Goal: Check status: Check status

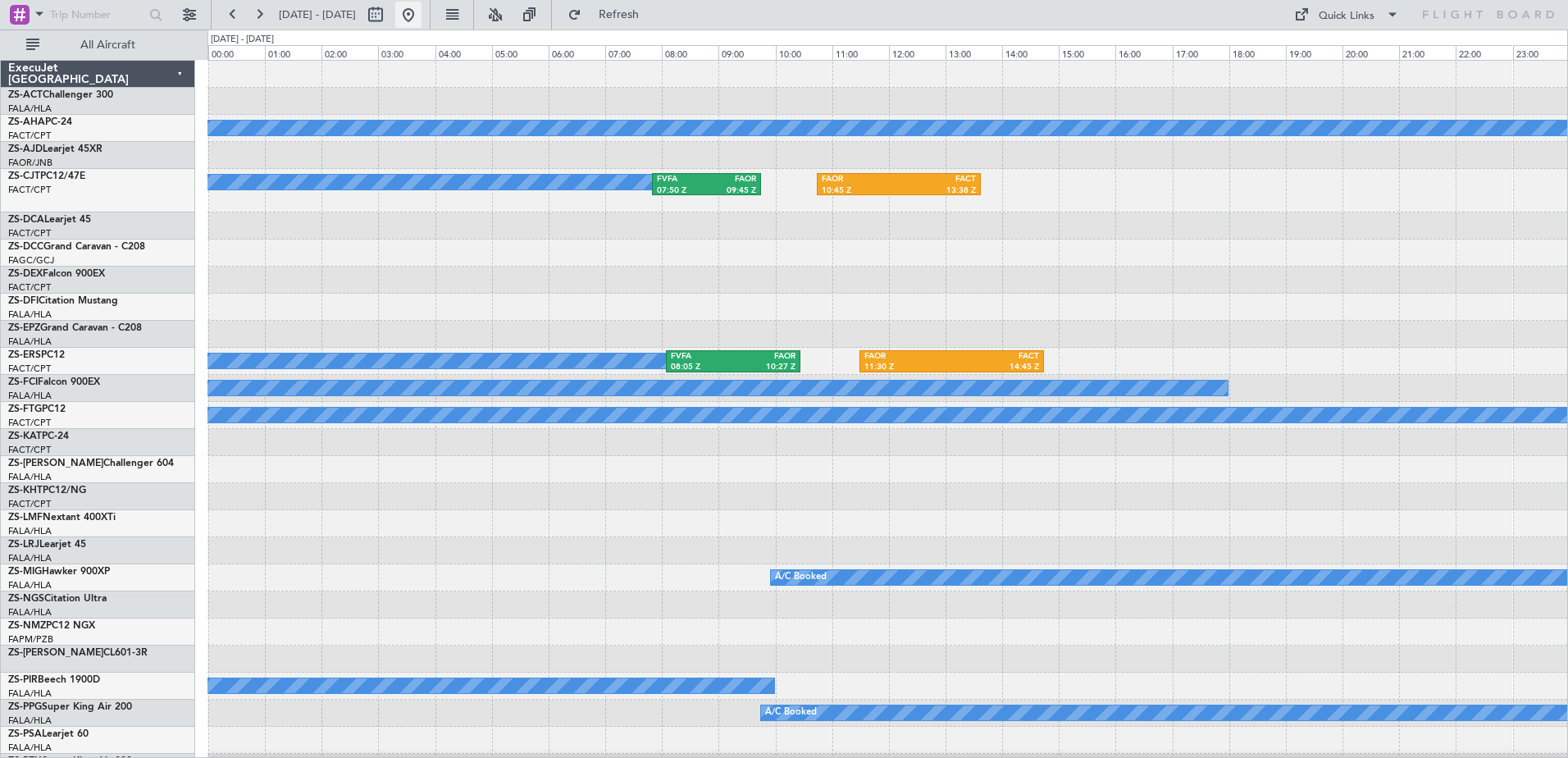
click at [421, 12] on button at bounding box center [408, 14] width 26 height 26
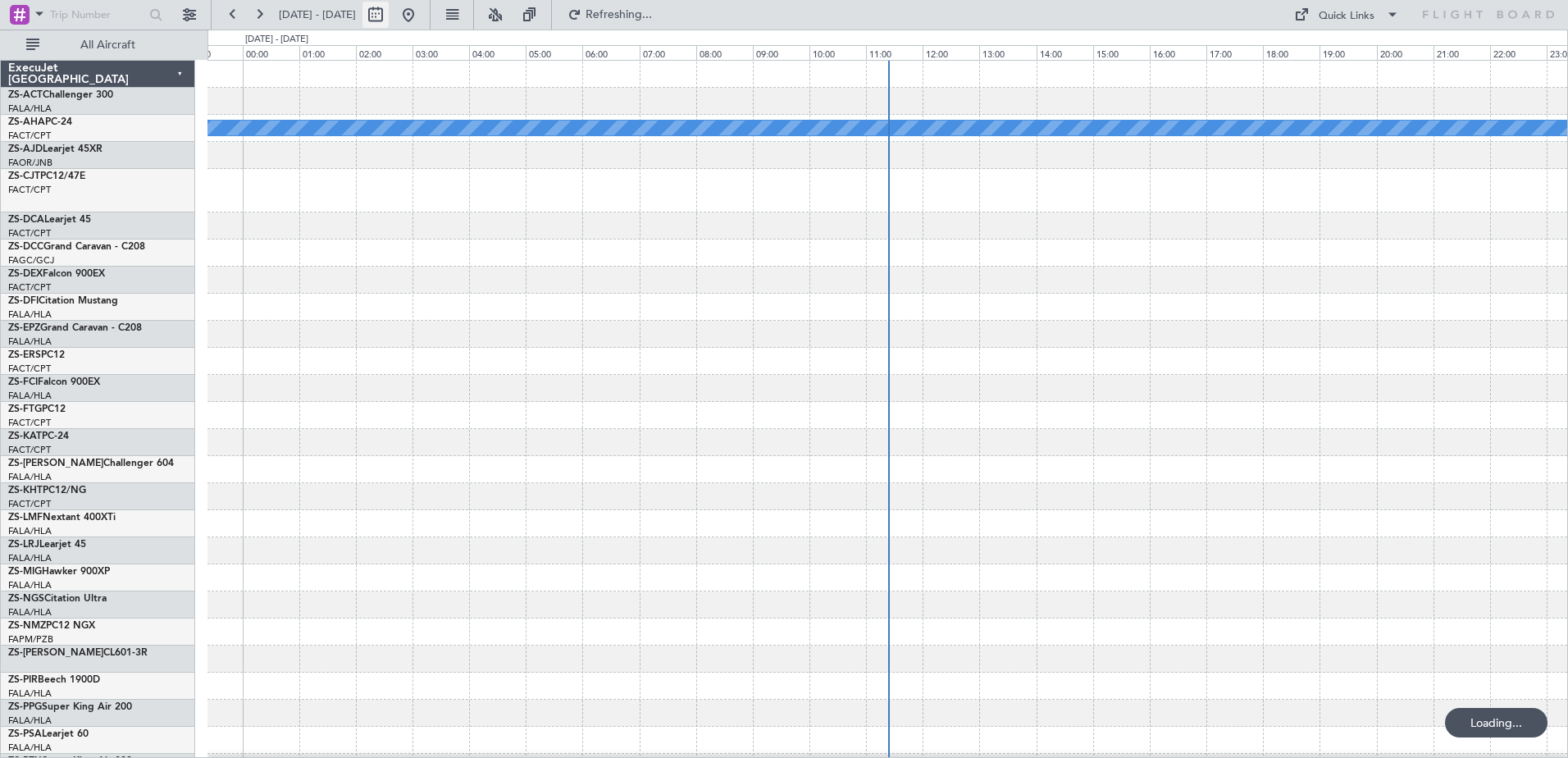
click at [388, 12] on button at bounding box center [375, 14] width 26 height 26
select select "9"
select select "2025"
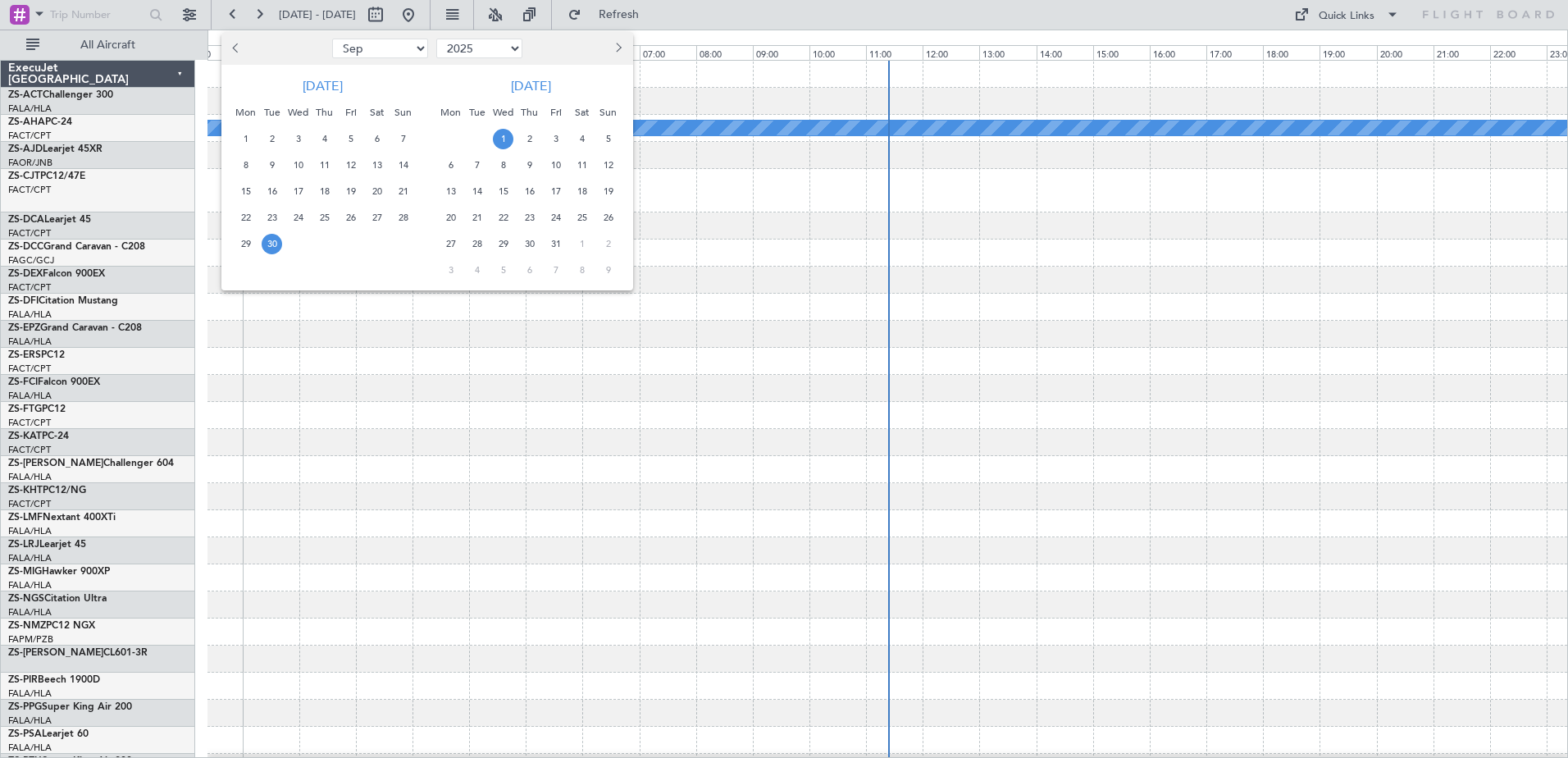
drag, startPoint x: 618, startPoint y: 46, endPoint x: 569, endPoint y: 167, distance: 130.5
click at [618, 53] on button "Next month" at bounding box center [617, 48] width 18 height 26
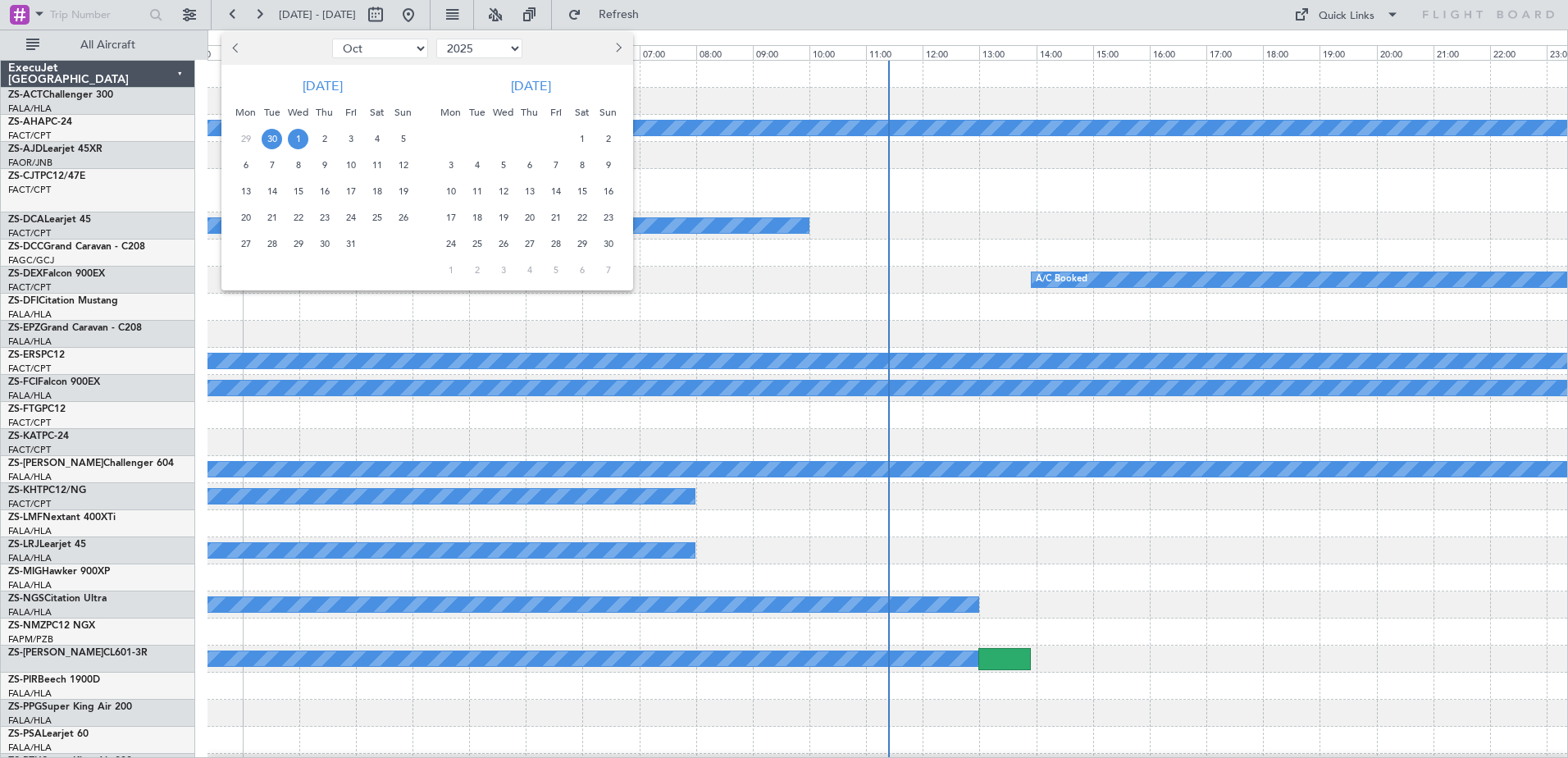
click at [482, 218] on span "18" at bounding box center [476, 217] width 20 height 20
drag, startPoint x: 584, startPoint y: 217, endPoint x: 477, endPoint y: 230, distance: 107.8
click at [585, 217] on span "22" at bounding box center [582, 217] width 20 height 20
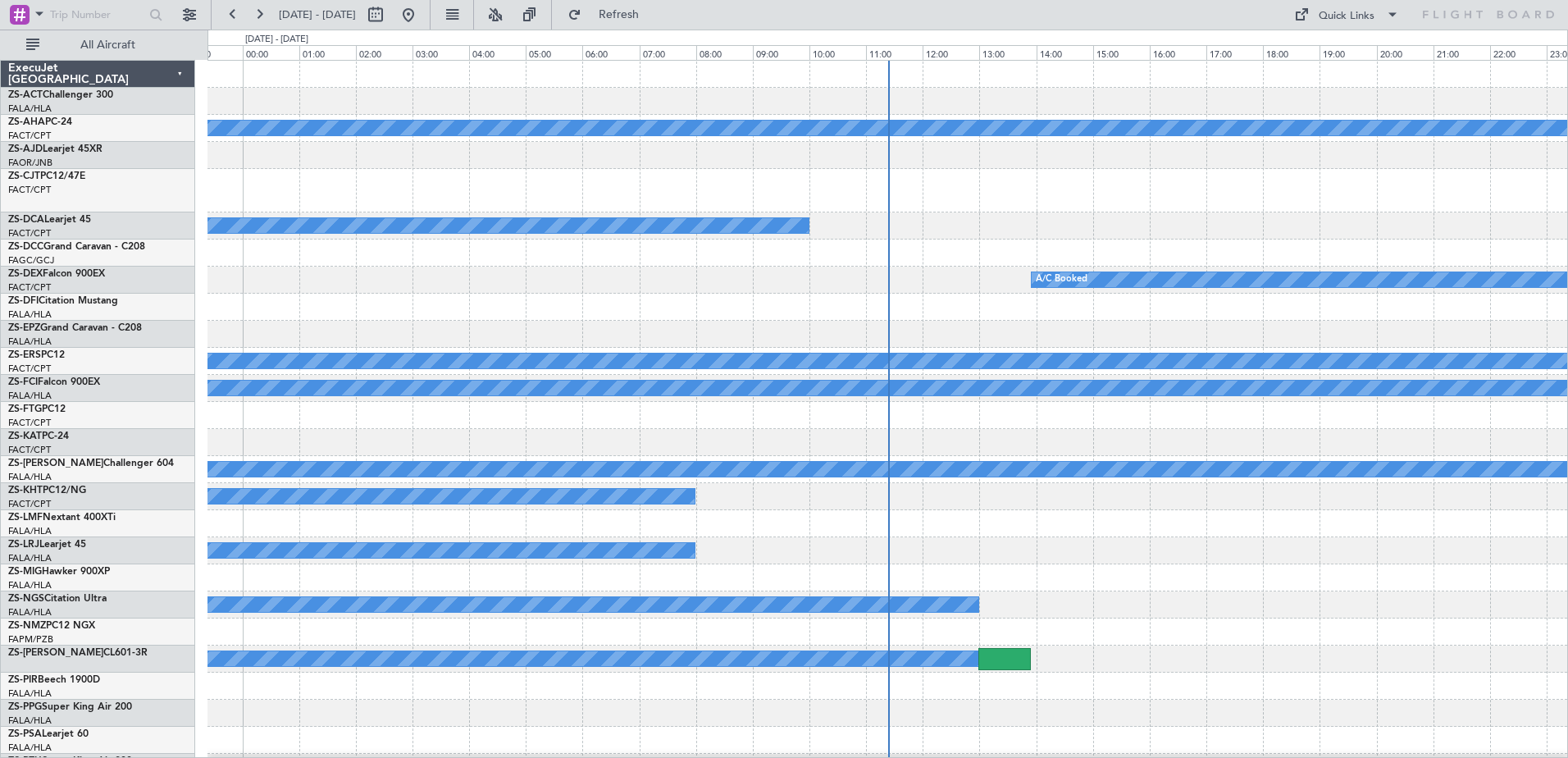
select select "11"
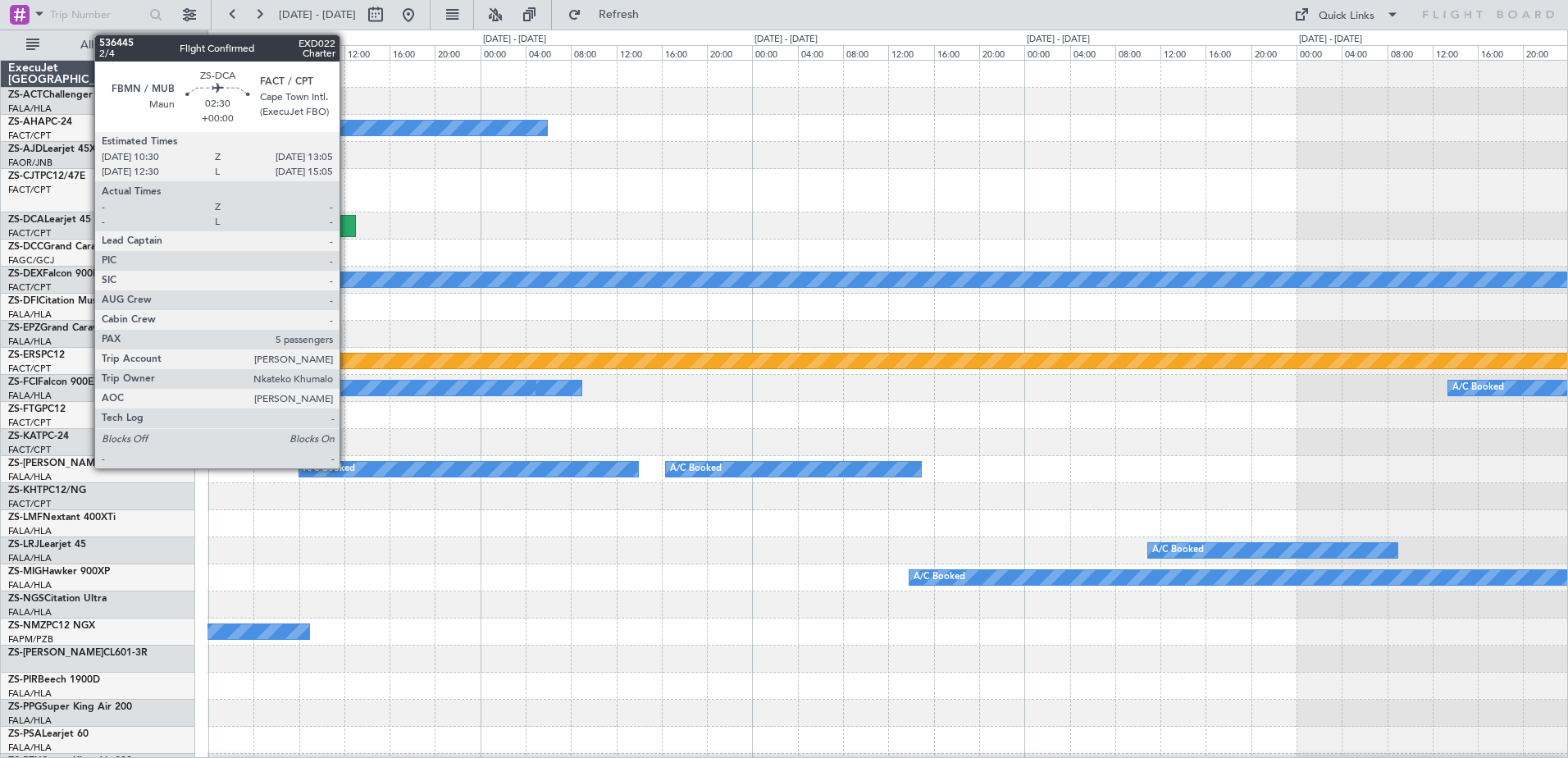
click at [345, 224] on div at bounding box center [340, 225] width 30 height 22
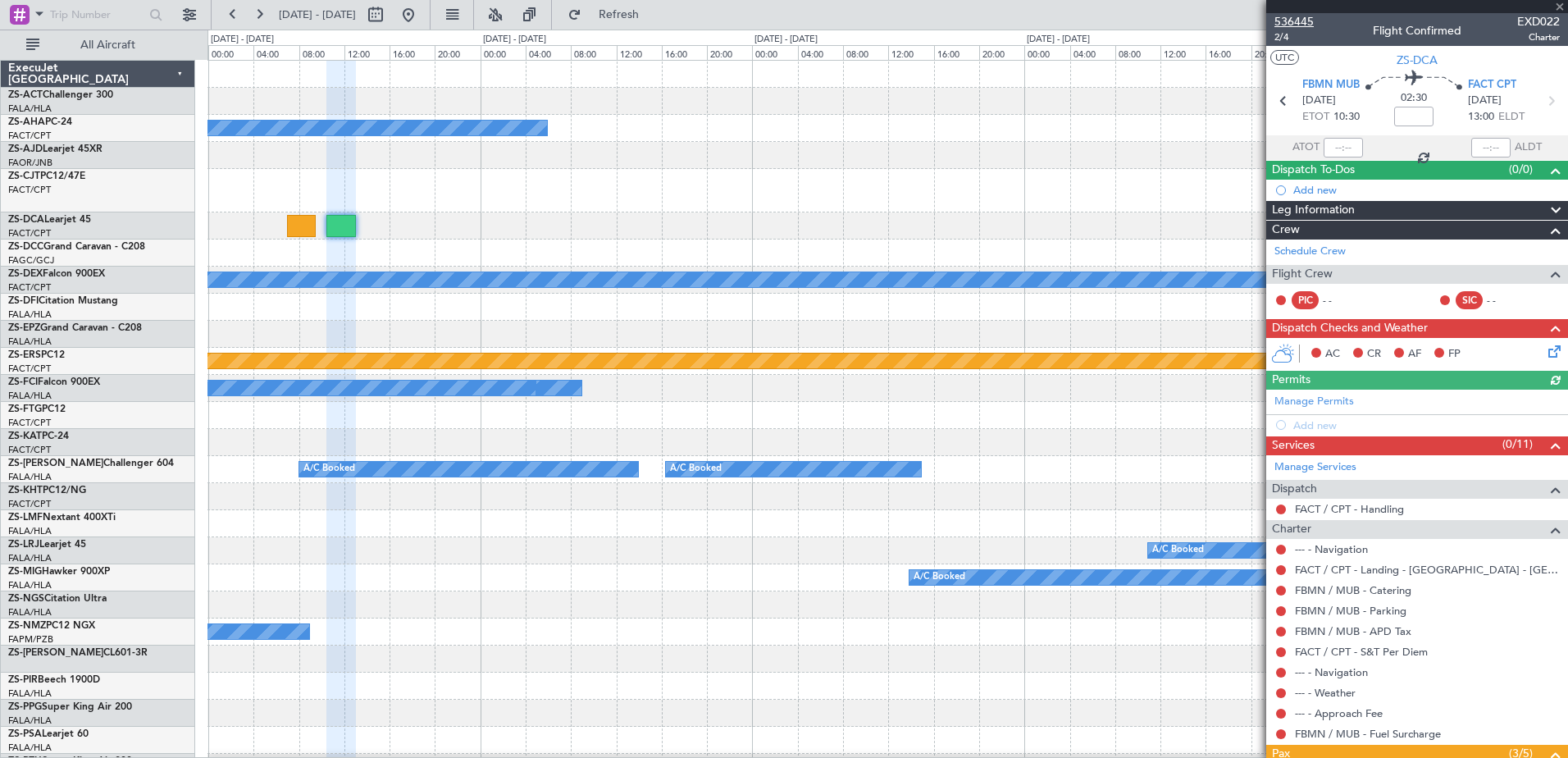
click at [1303, 19] on span "536445" at bounding box center [1294, 22] width 39 height 17
click at [421, 9] on button at bounding box center [408, 14] width 26 height 26
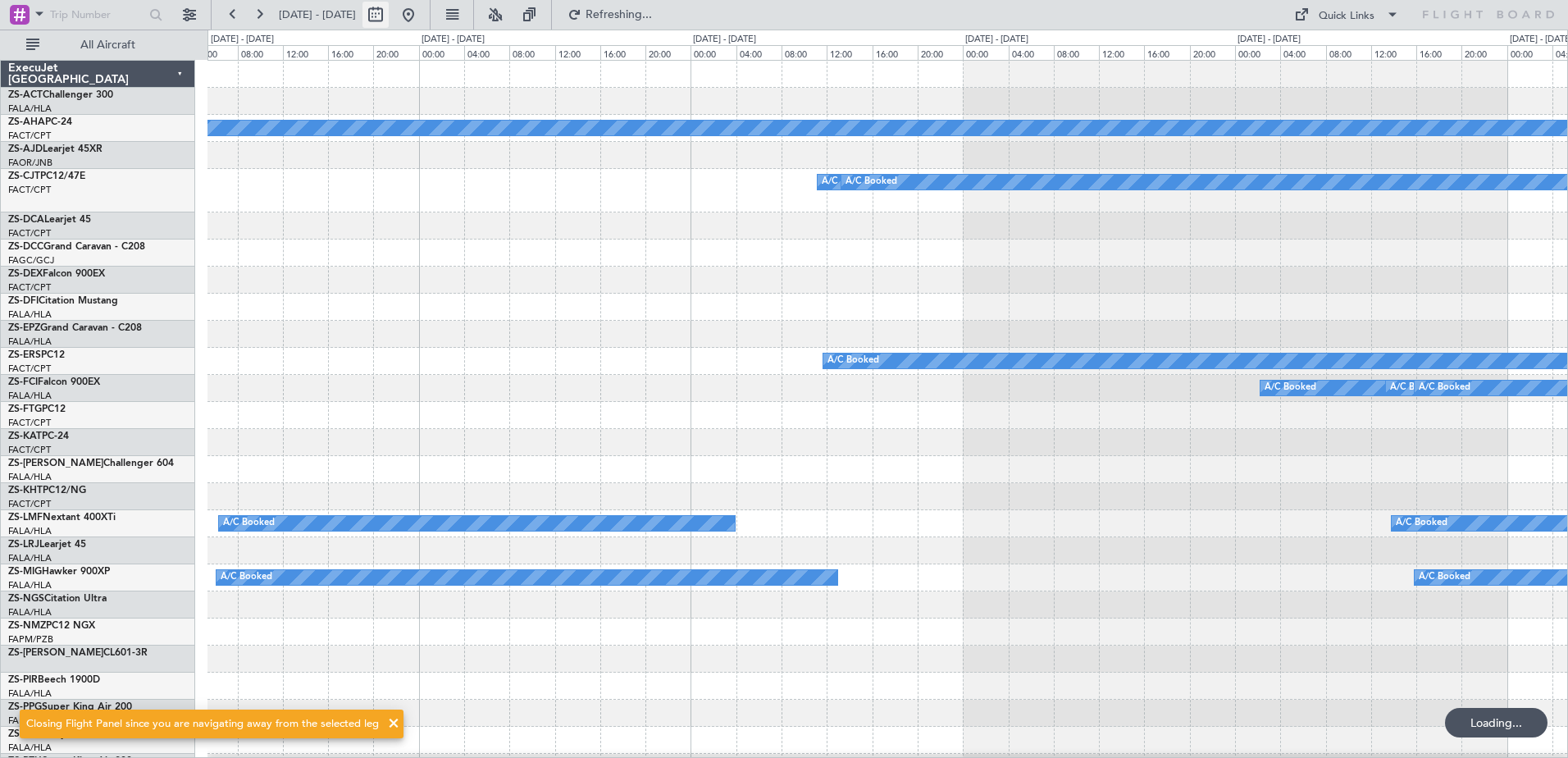
click at [388, 13] on button at bounding box center [375, 14] width 26 height 26
select select "9"
select select "2025"
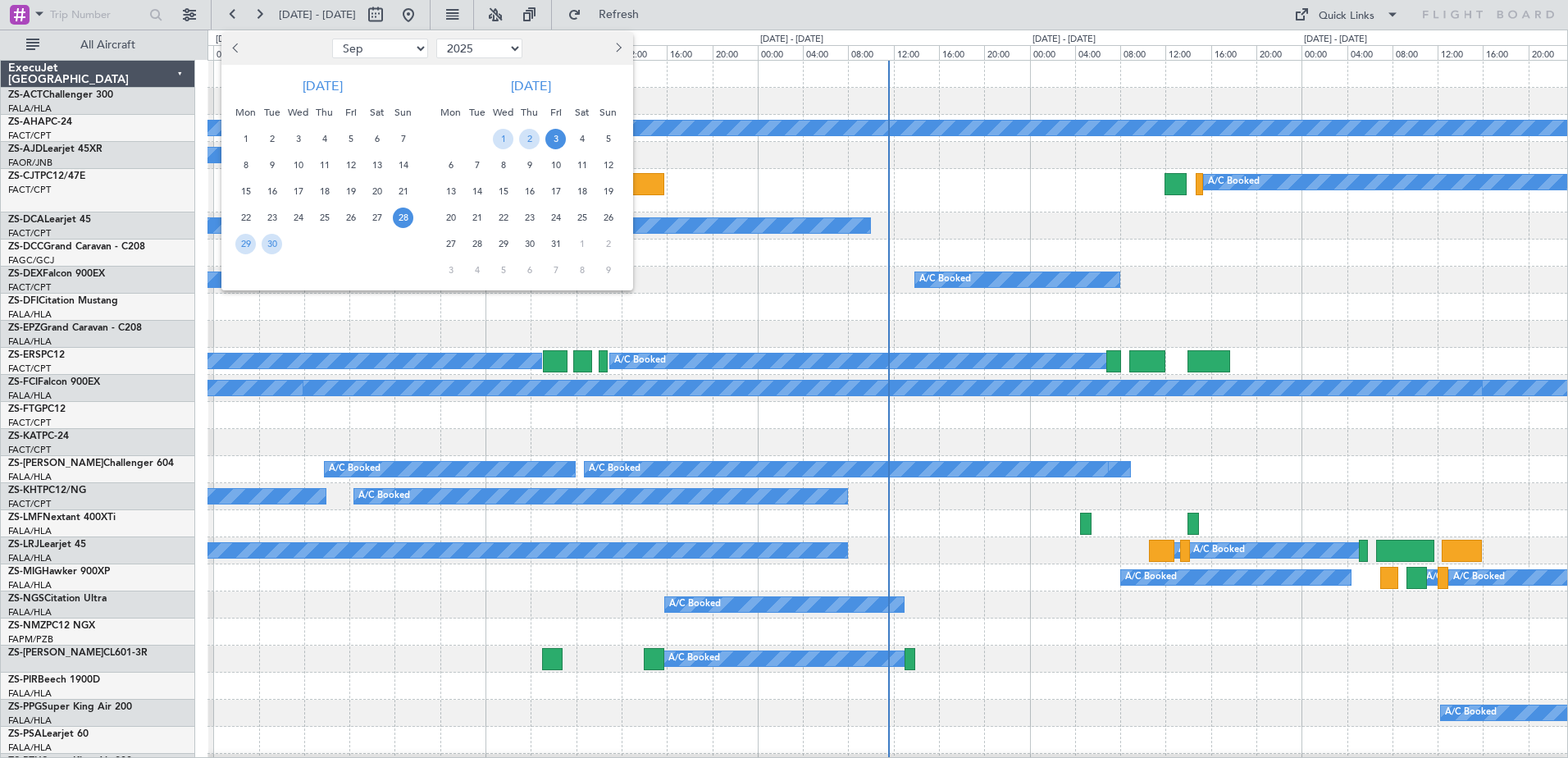
click at [607, 140] on span "5" at bounding box center [608, 139] width 20 height 20
click at [584, 137] on span "4" at bounding box center [582, 139] width 20 height 20
click at [474, 165] on span "7" at bounding box center [476, 164] width 20 height 20
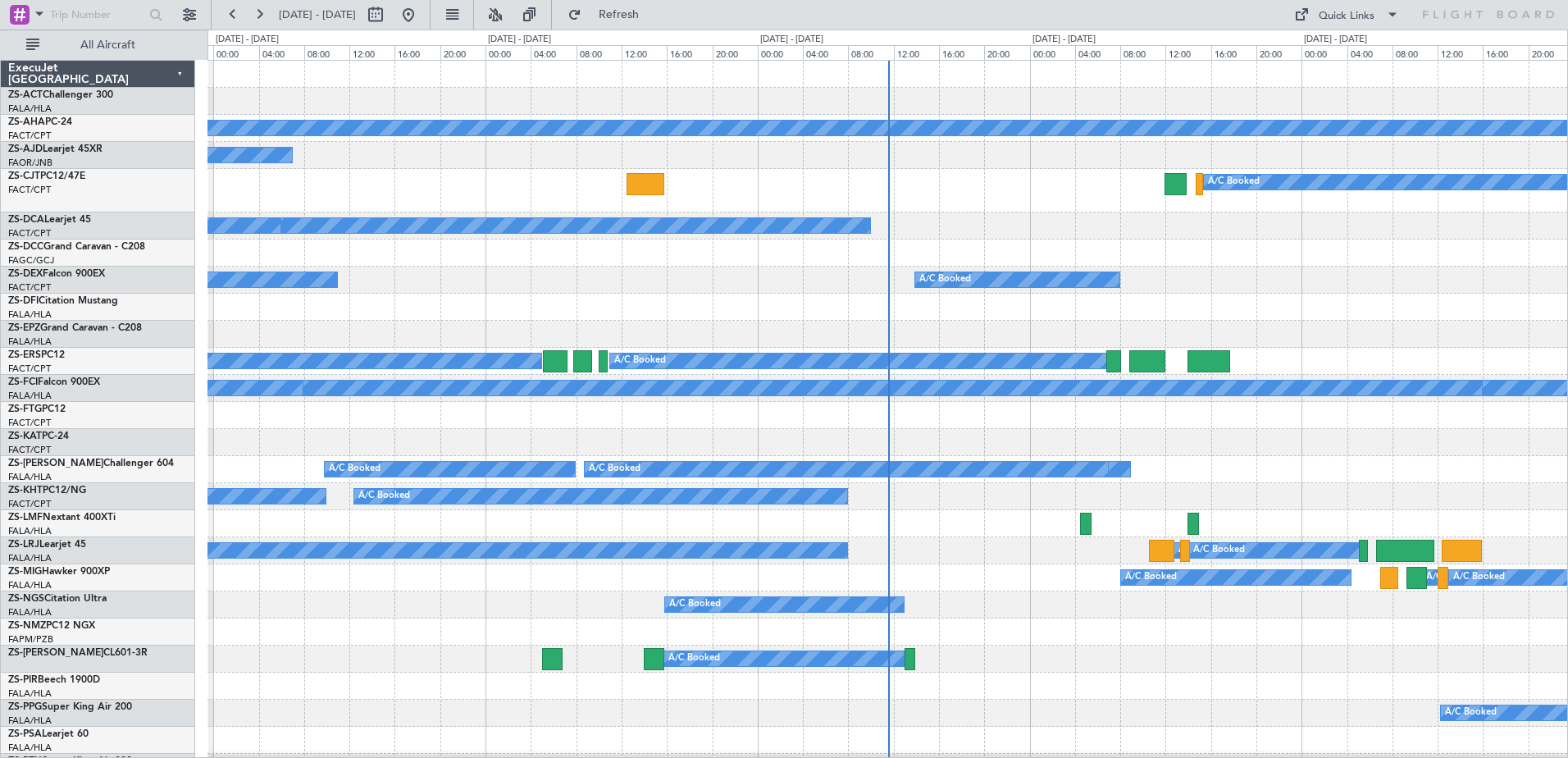
select select "10"
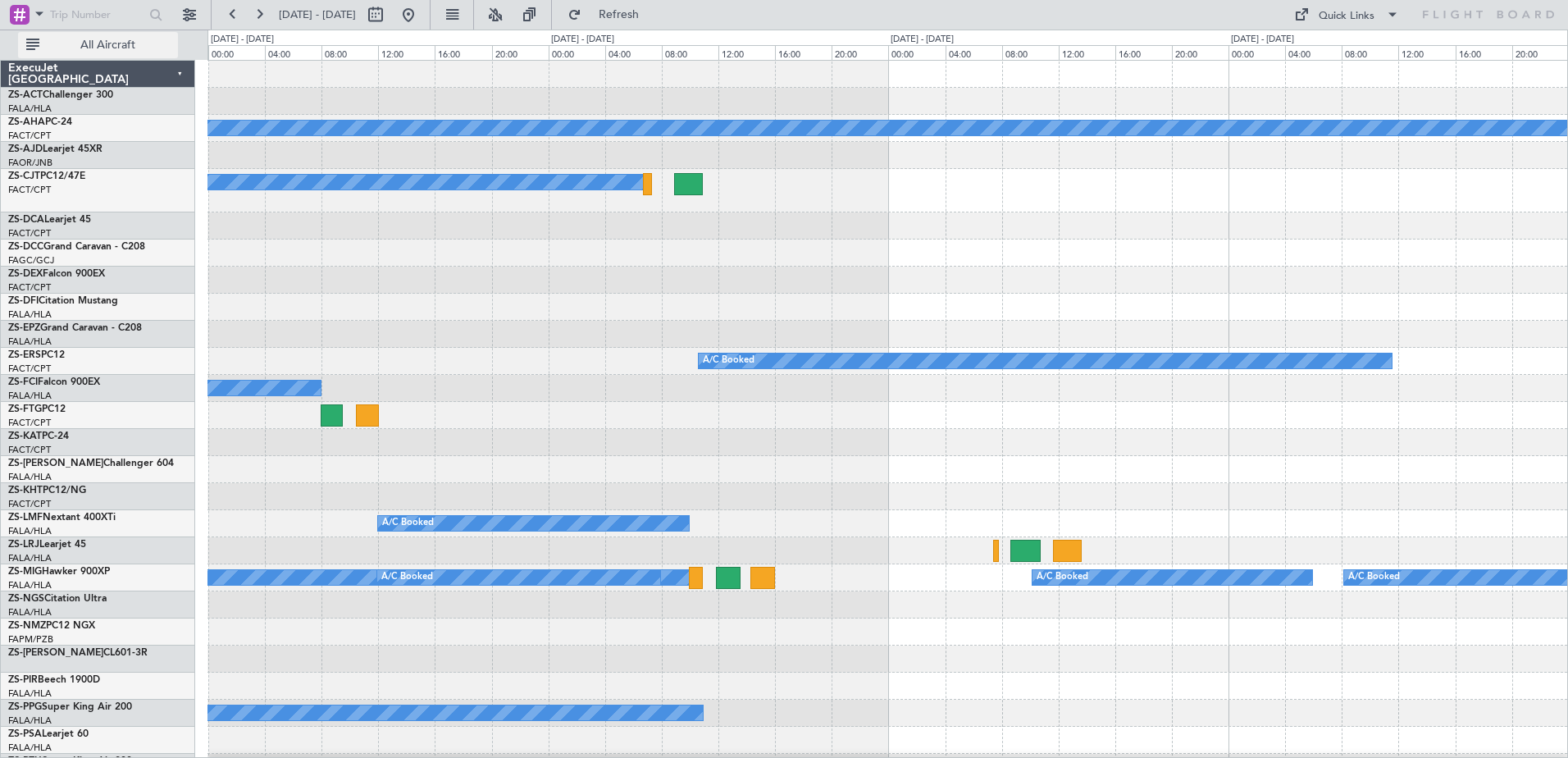
click at [109, 47] on span "All Aircraft" at bounding box center [108, 45] width 131 height 12
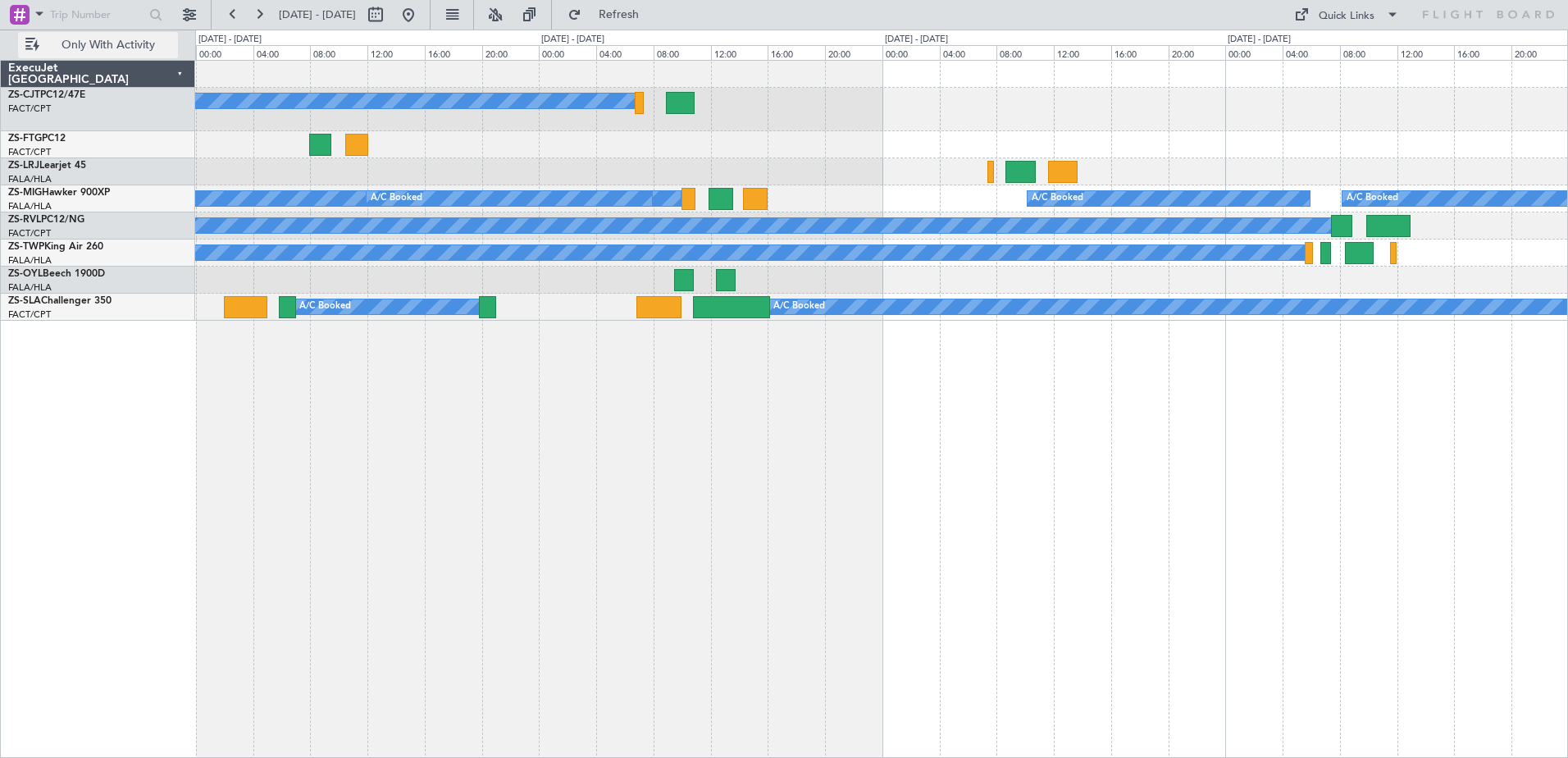
click at [92, 50] on span "Only With Activity" at bounding box center [108, 45] width 131 height 12
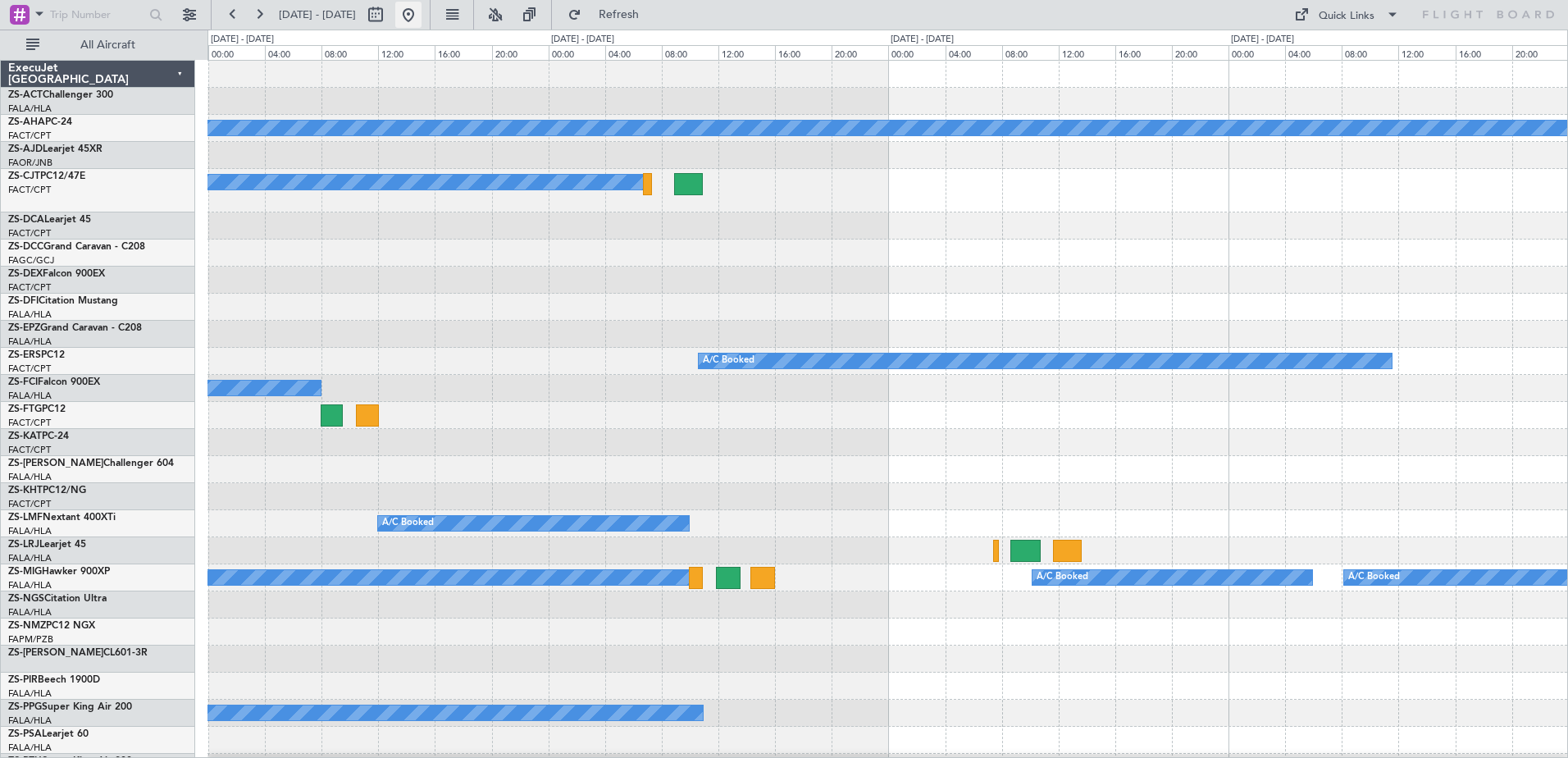
click at [421, 13] on button at bounding box center [408, 14] width 26 height 26
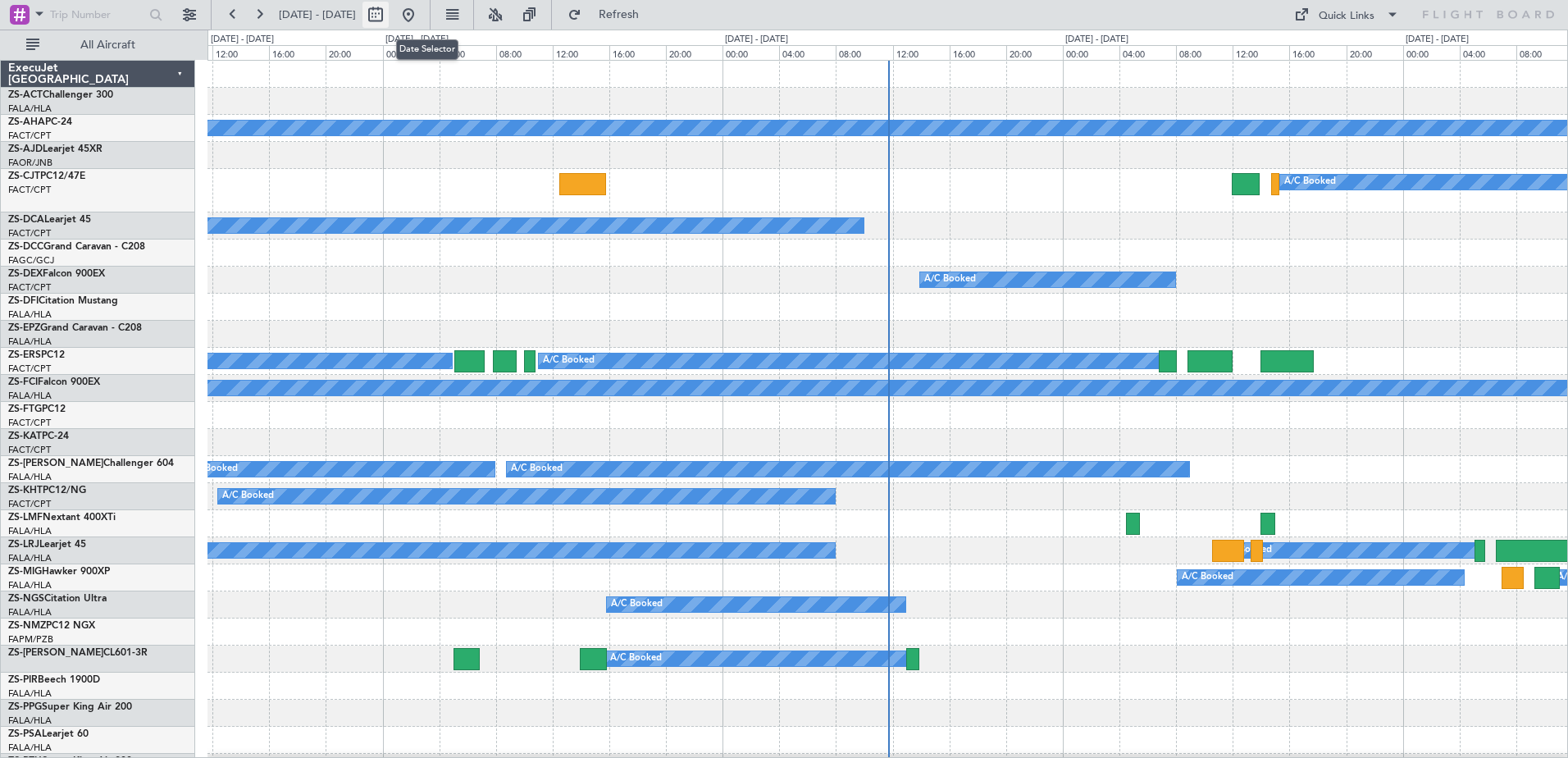
click at [388, 17] on button at bounding box center [375, 14] width 26 height 26
select select "9"
select select "2025"
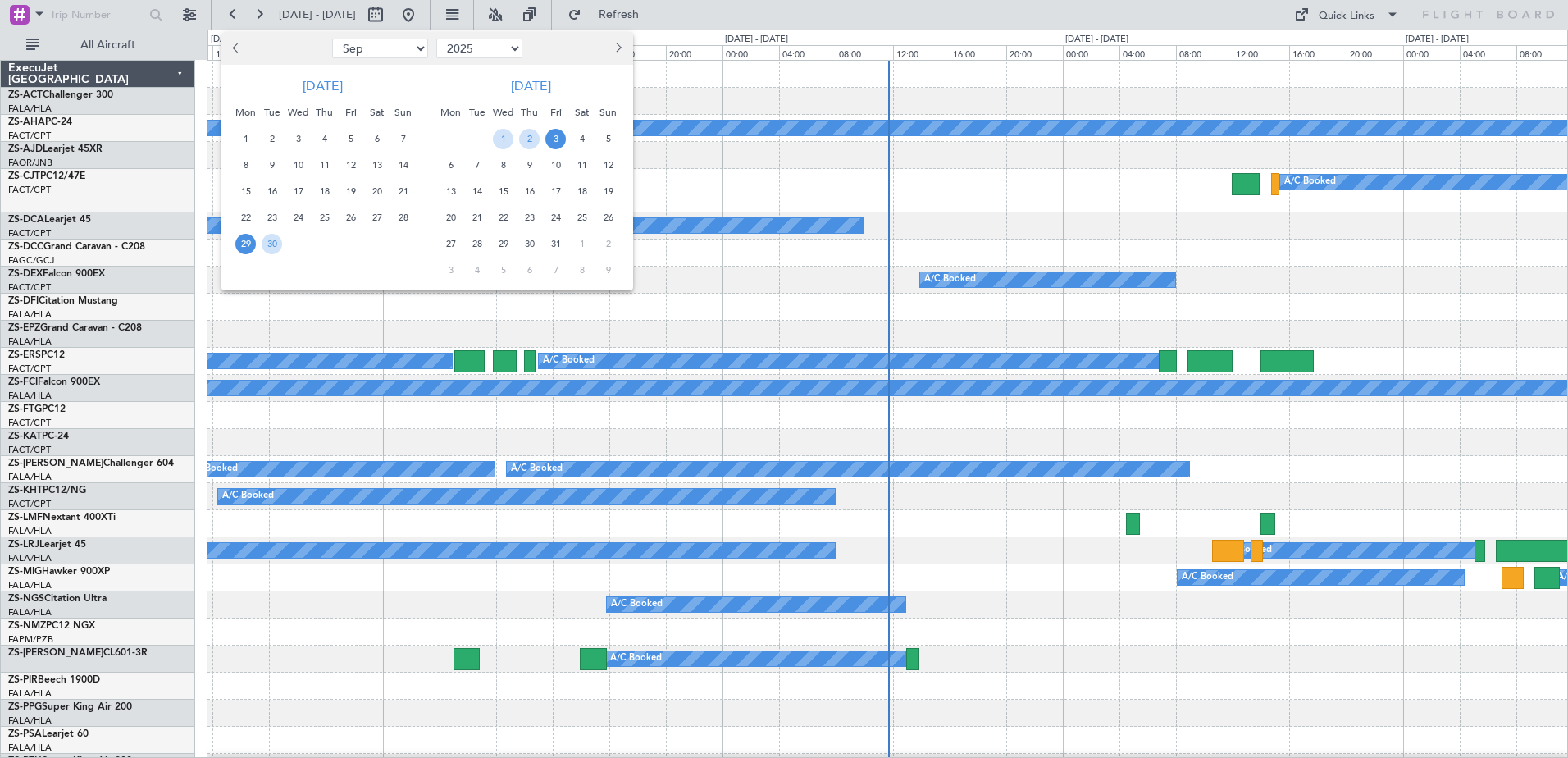
click at [584, 136] on span "4" at bounding box center [582, 139] width 20 height 20
click at [472, 164] on span "7" at bounding box center [476, 164] width 20 height 20
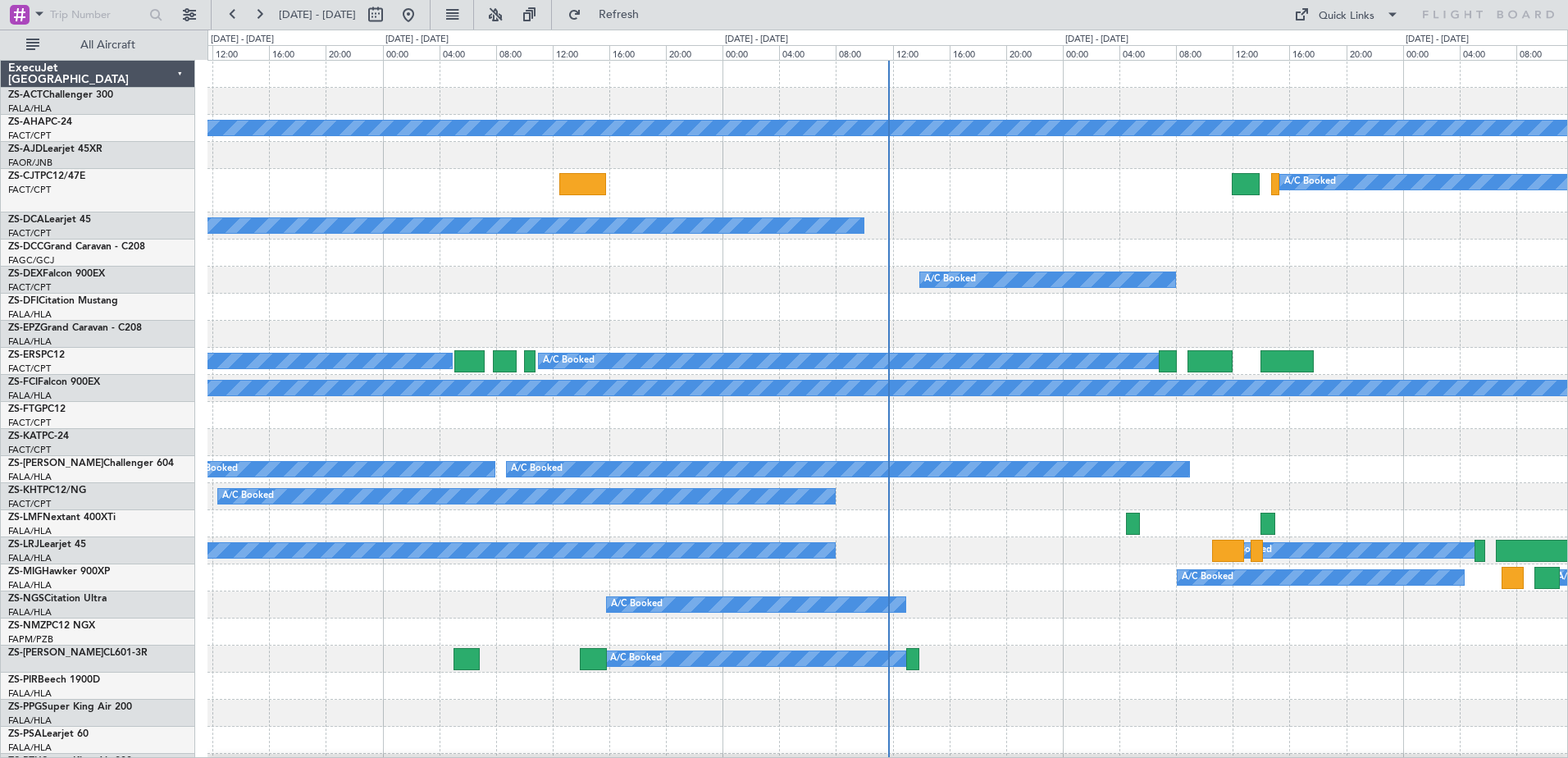
select select "10"
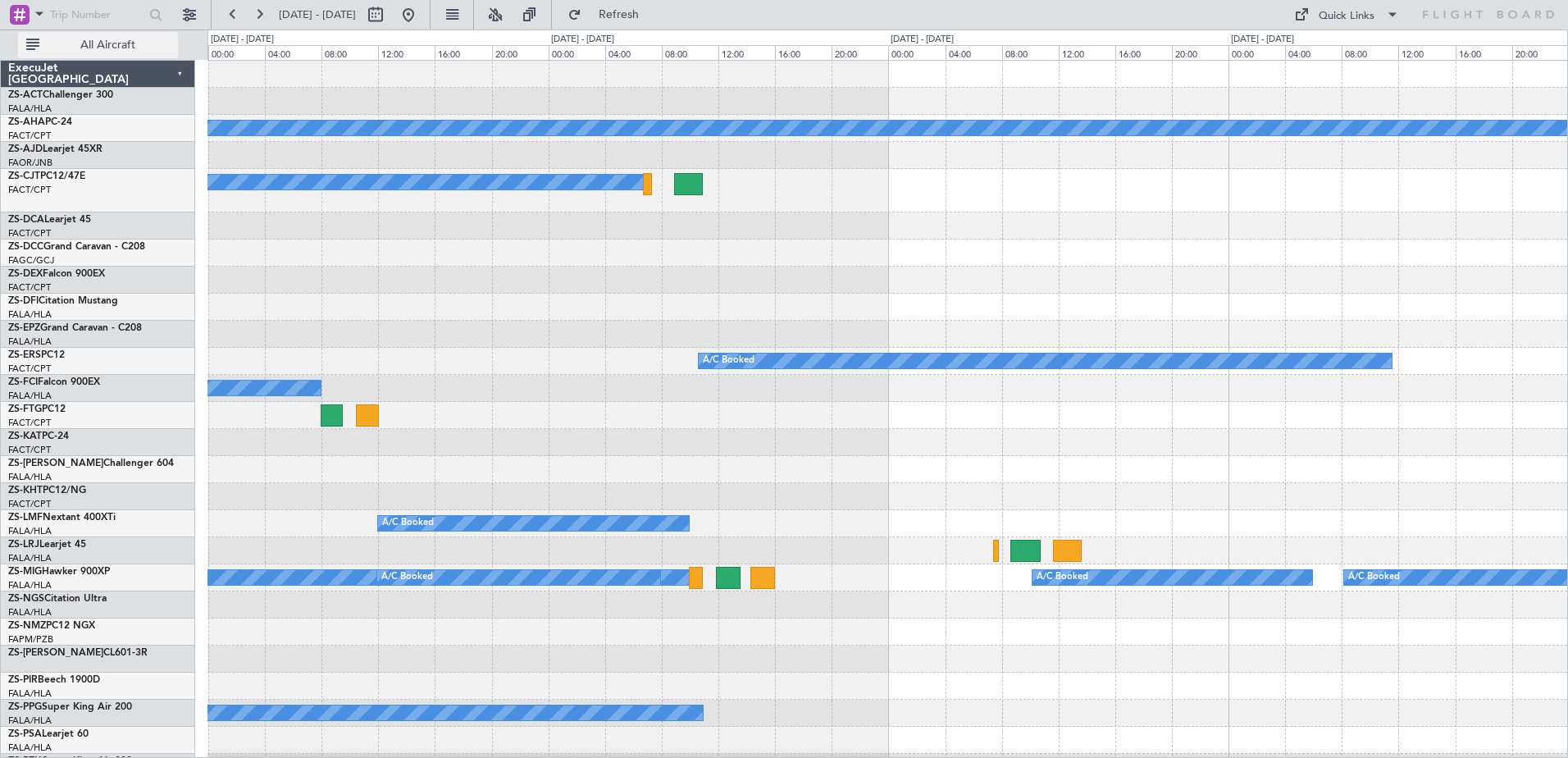
click at [92, 40] on span "All Aircraft" at bounding box center [108, 45] width 131 height 12
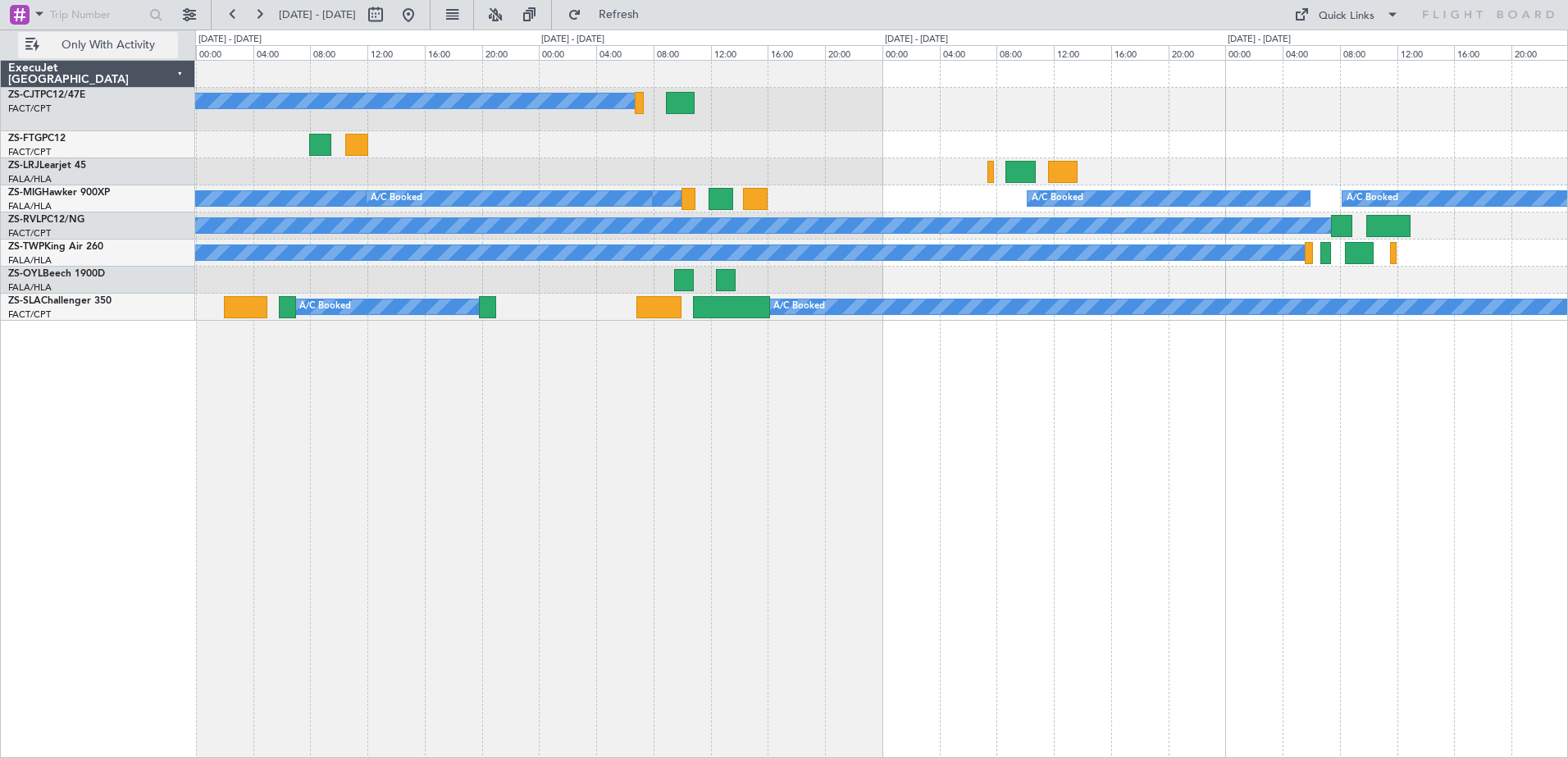
click at [92, 40] on span "Only With Activity" at bounding box center [108, 45] width 131 height 12
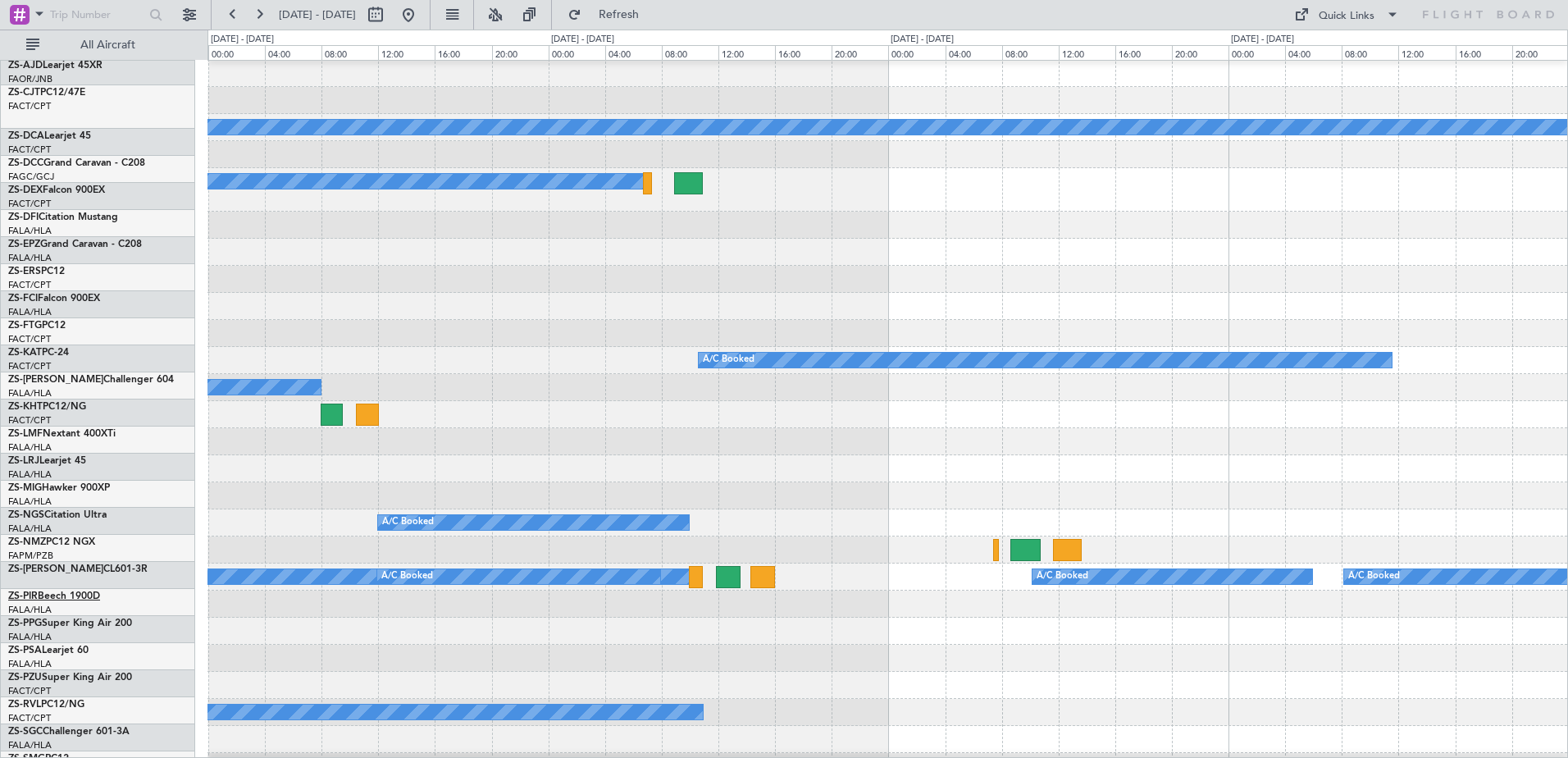
scroll to position [164, 0]
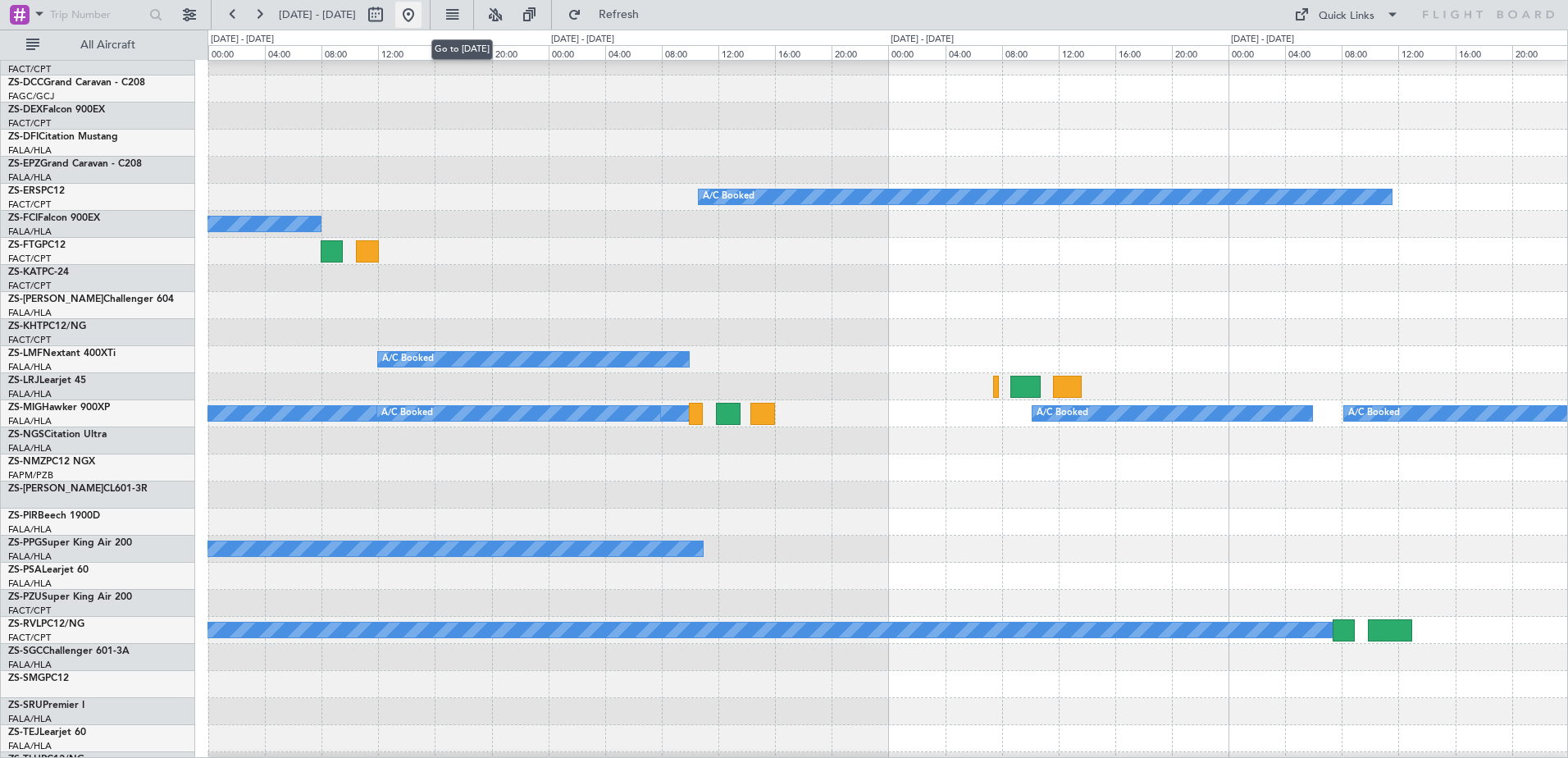
click at [421, 15] on button at bounding box center [408, 14] width 26 height 26
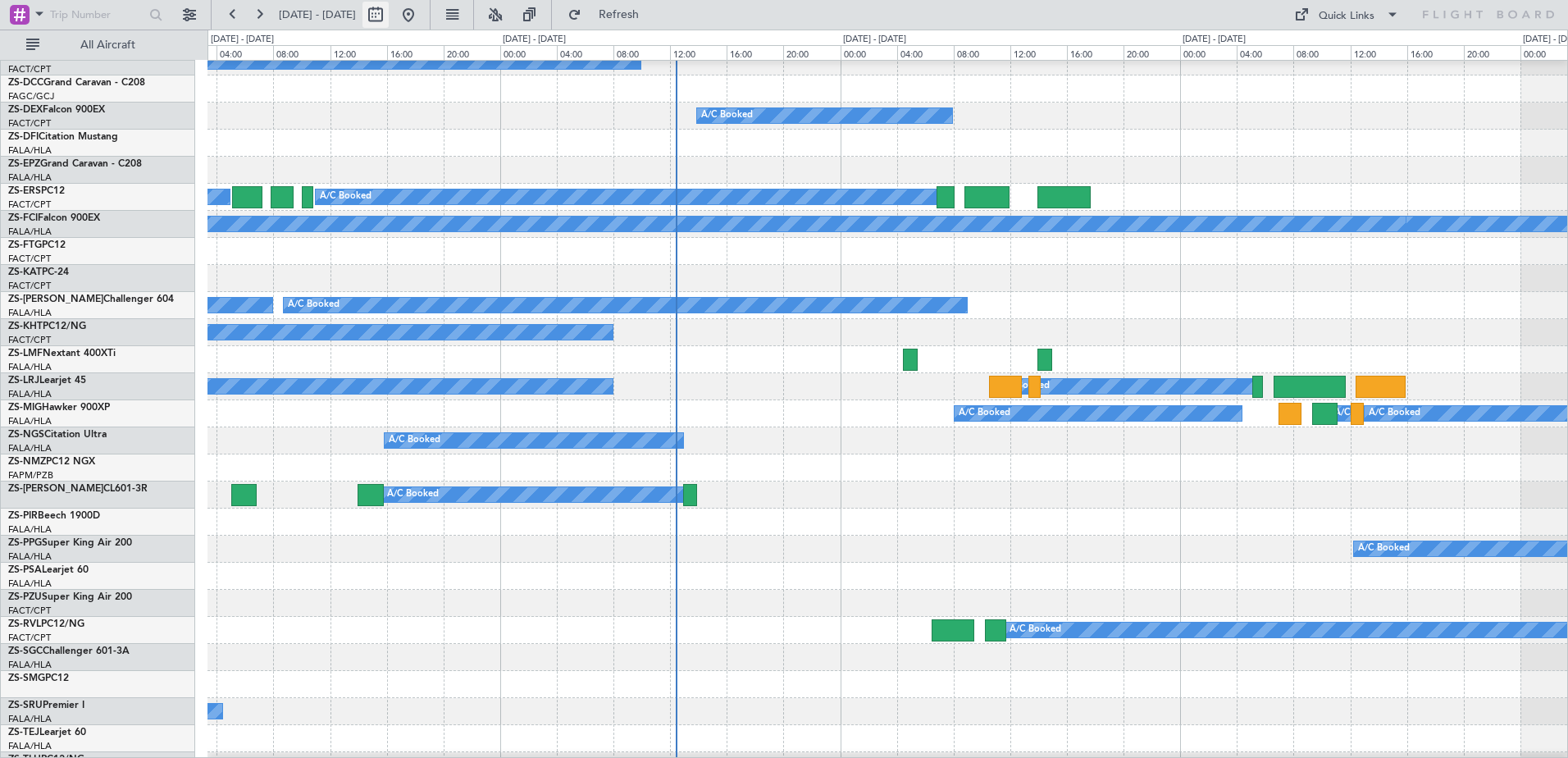
click at [388, 14] on button at bounding box center [375, 14] width 26 height 26
select select "9"
select select "2025"
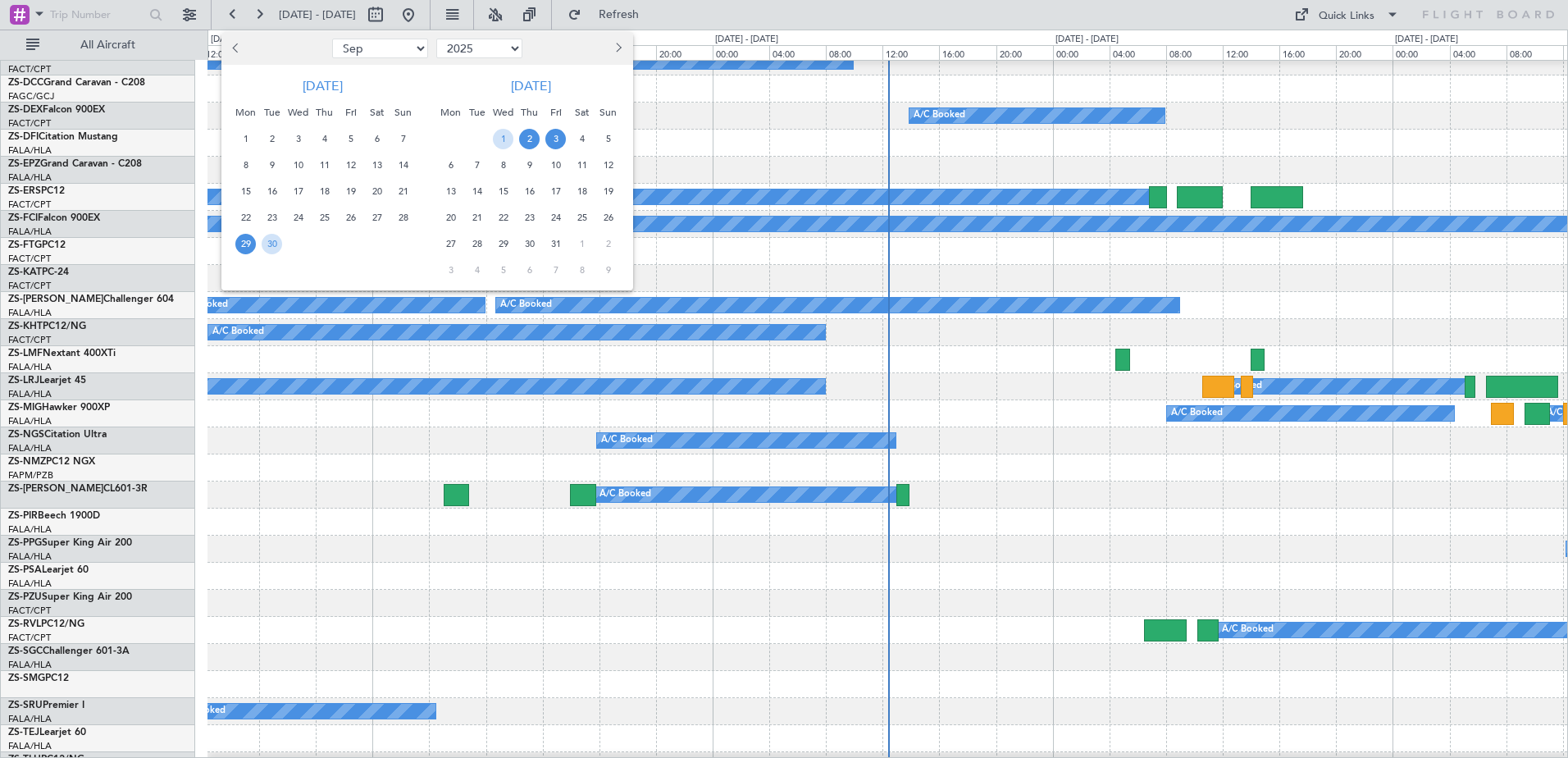
click at [530, 139] on span "2" at bounding box center [529, 139] width 20 height 20
click at [585, 139] on span "4" at bounding box center [582, 139] width 20 height 20
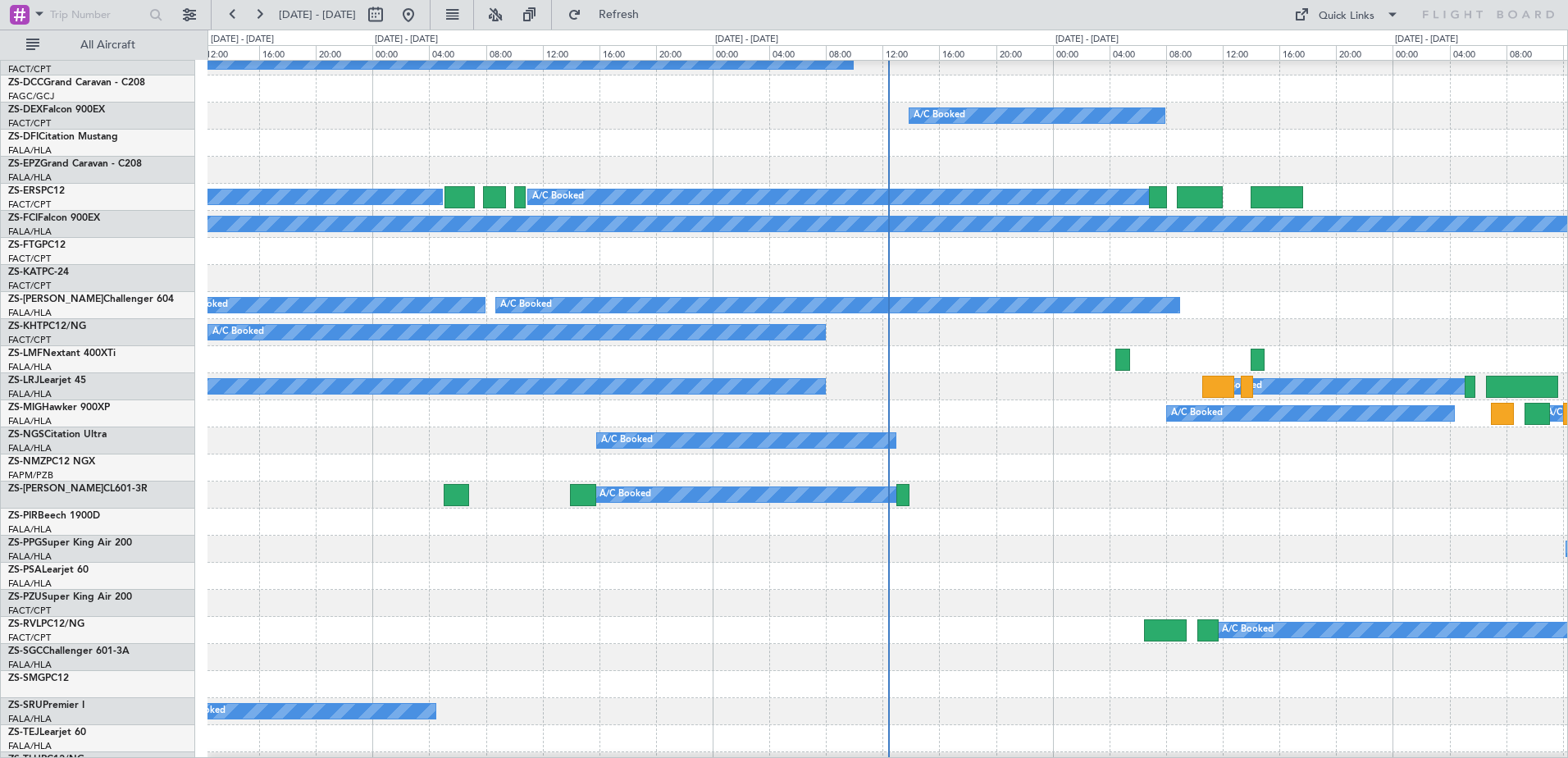
select select "10"
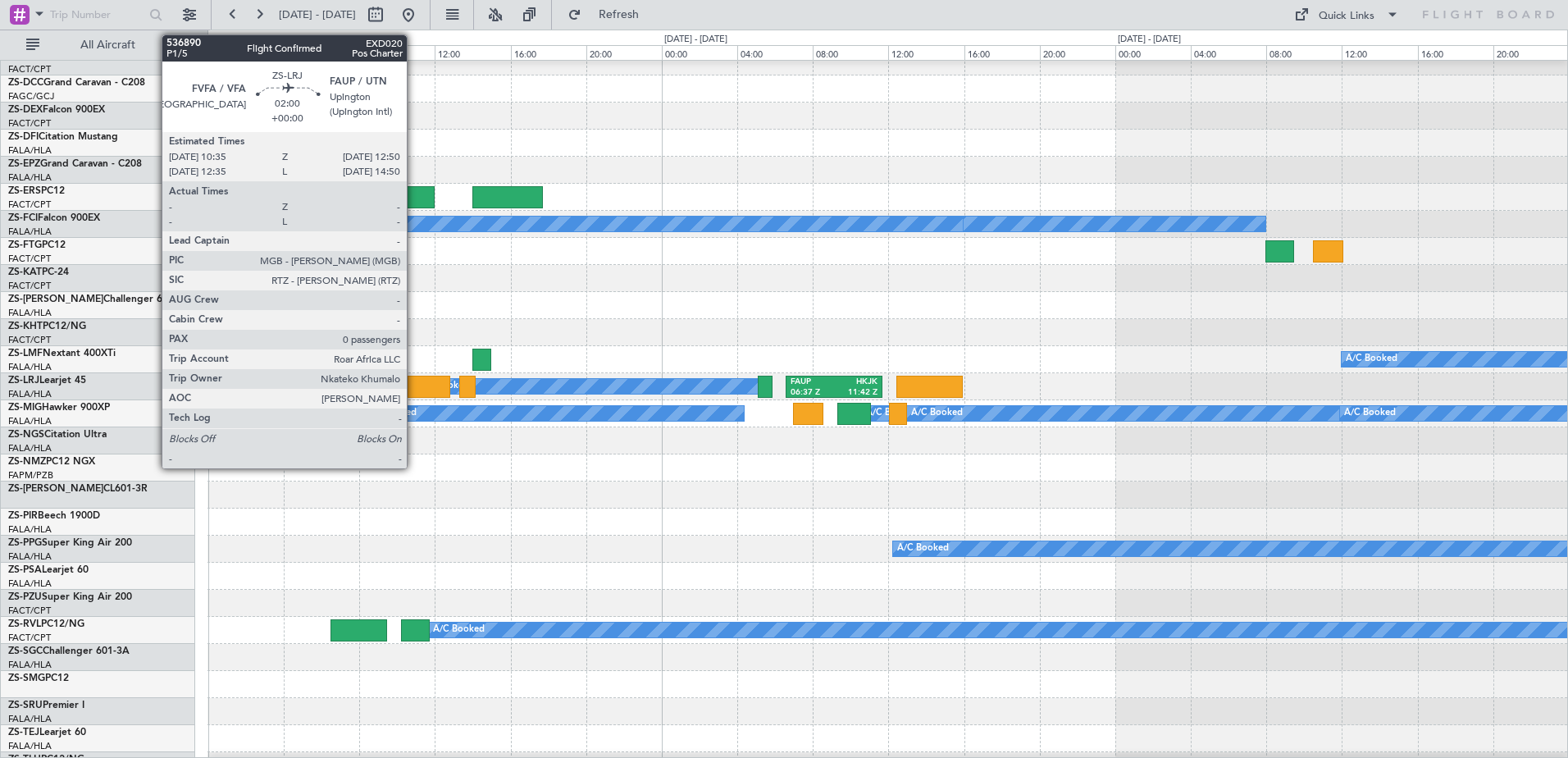
click at [414, 383] on div at bounding box center [429, 387] width 42 height 22
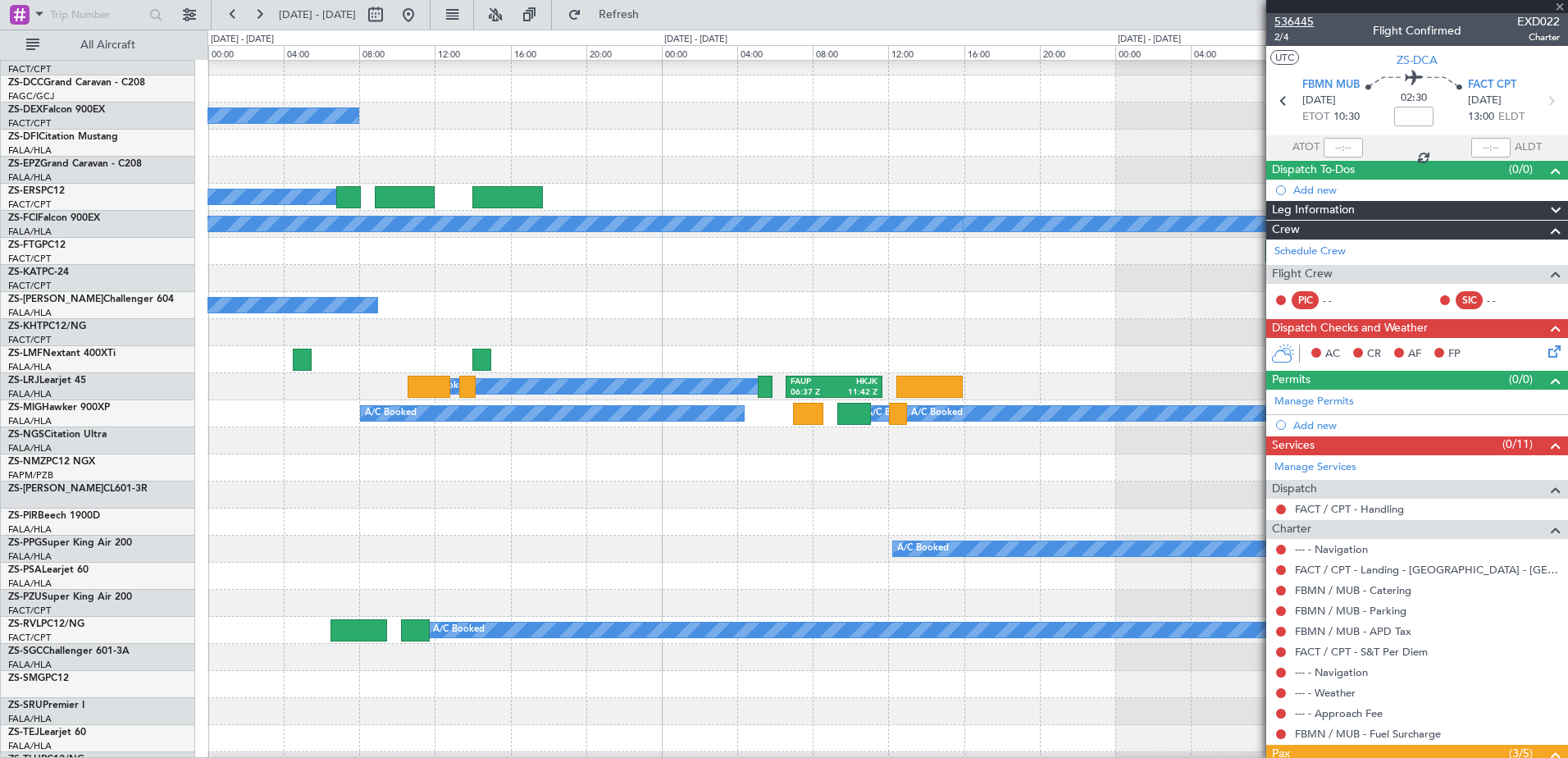
click at [1302, 16] on span "536445" at bounding box center [1294, 22] width 39 height 17
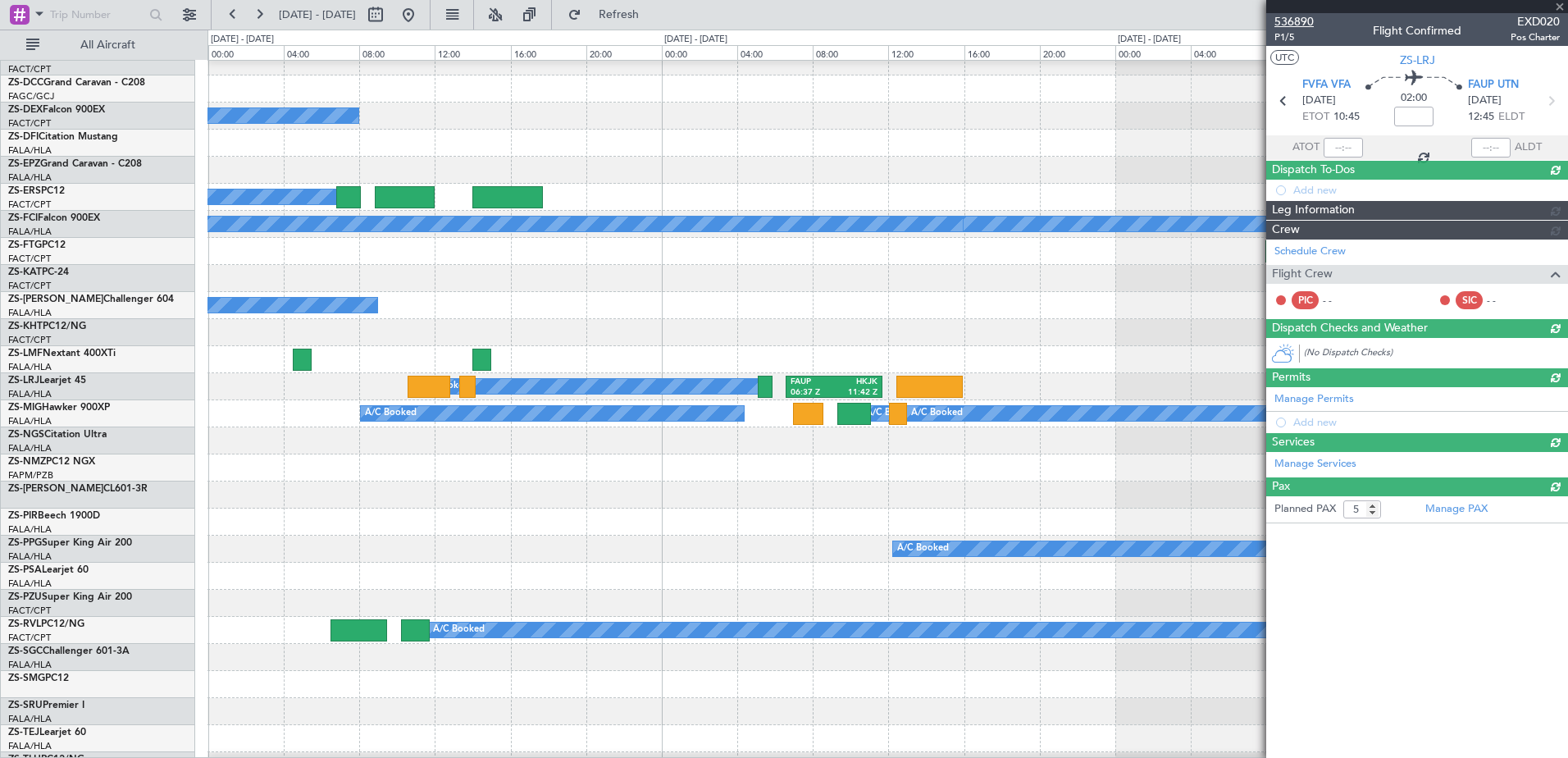
type input "0"
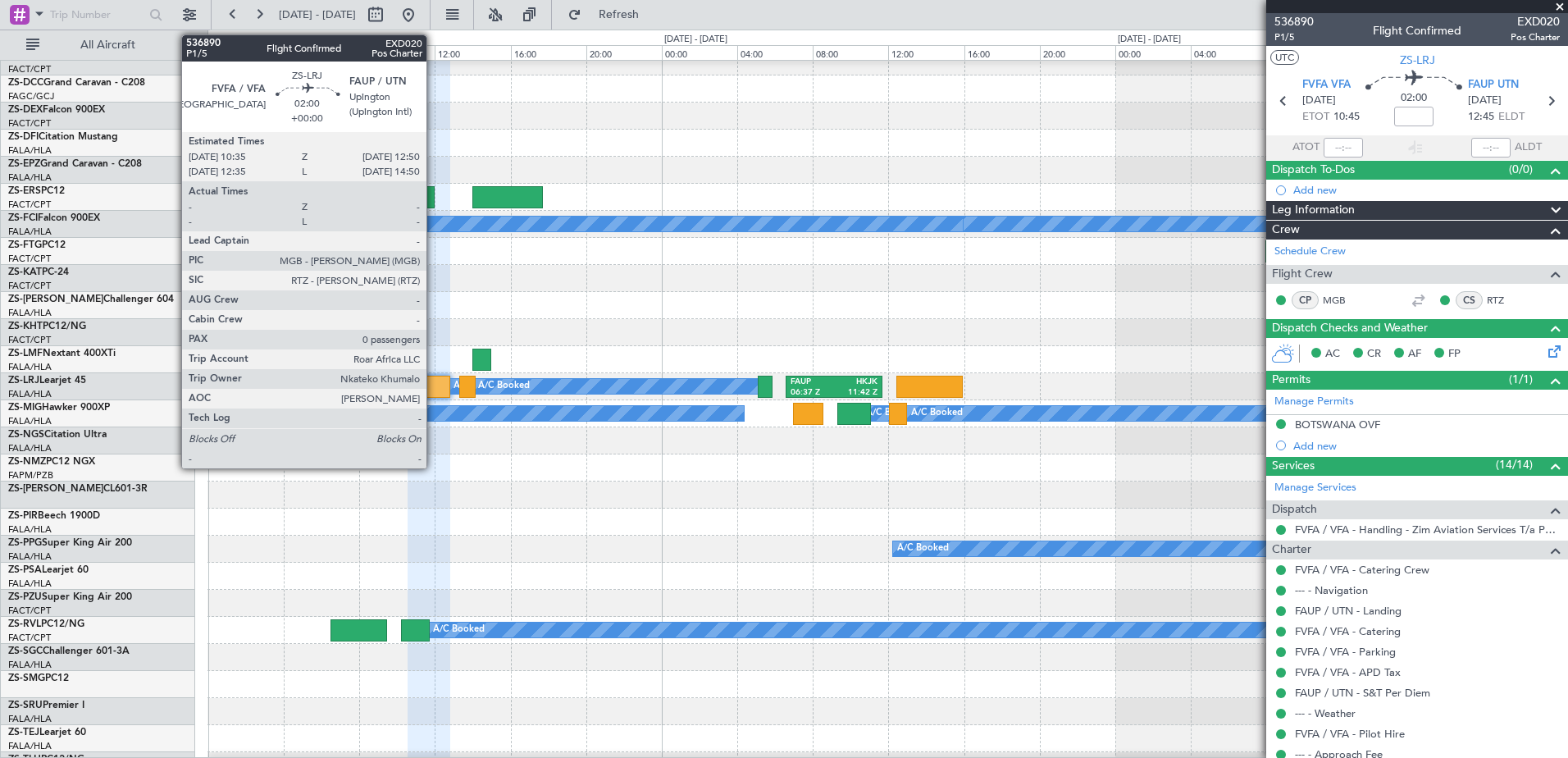
click at [434, 392] on div at bounding box center [429, 387] width 42 height 22
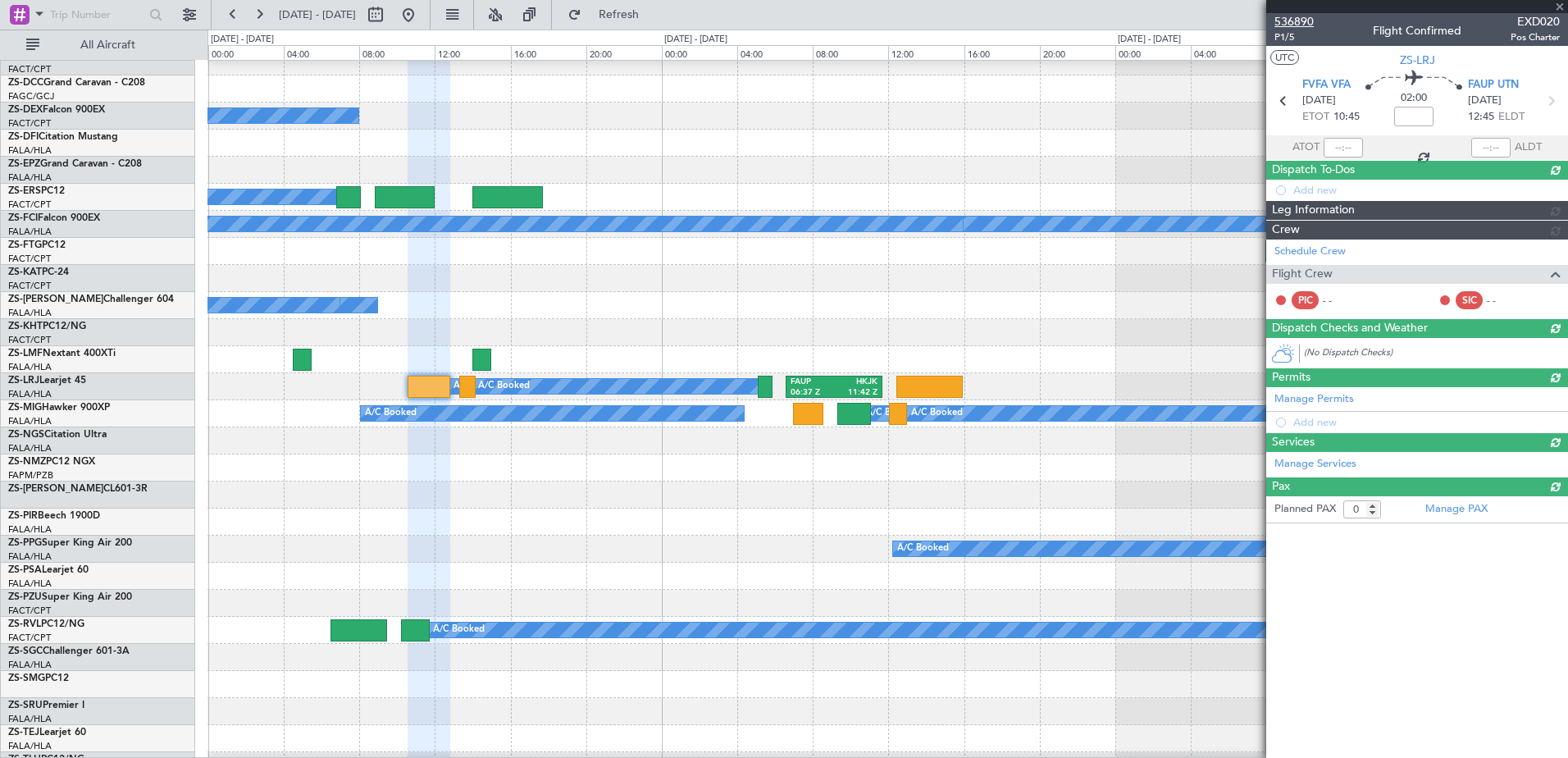
click at [1300, 19] on span "536890" at bounding box center [1294, 22] width 39 height 17
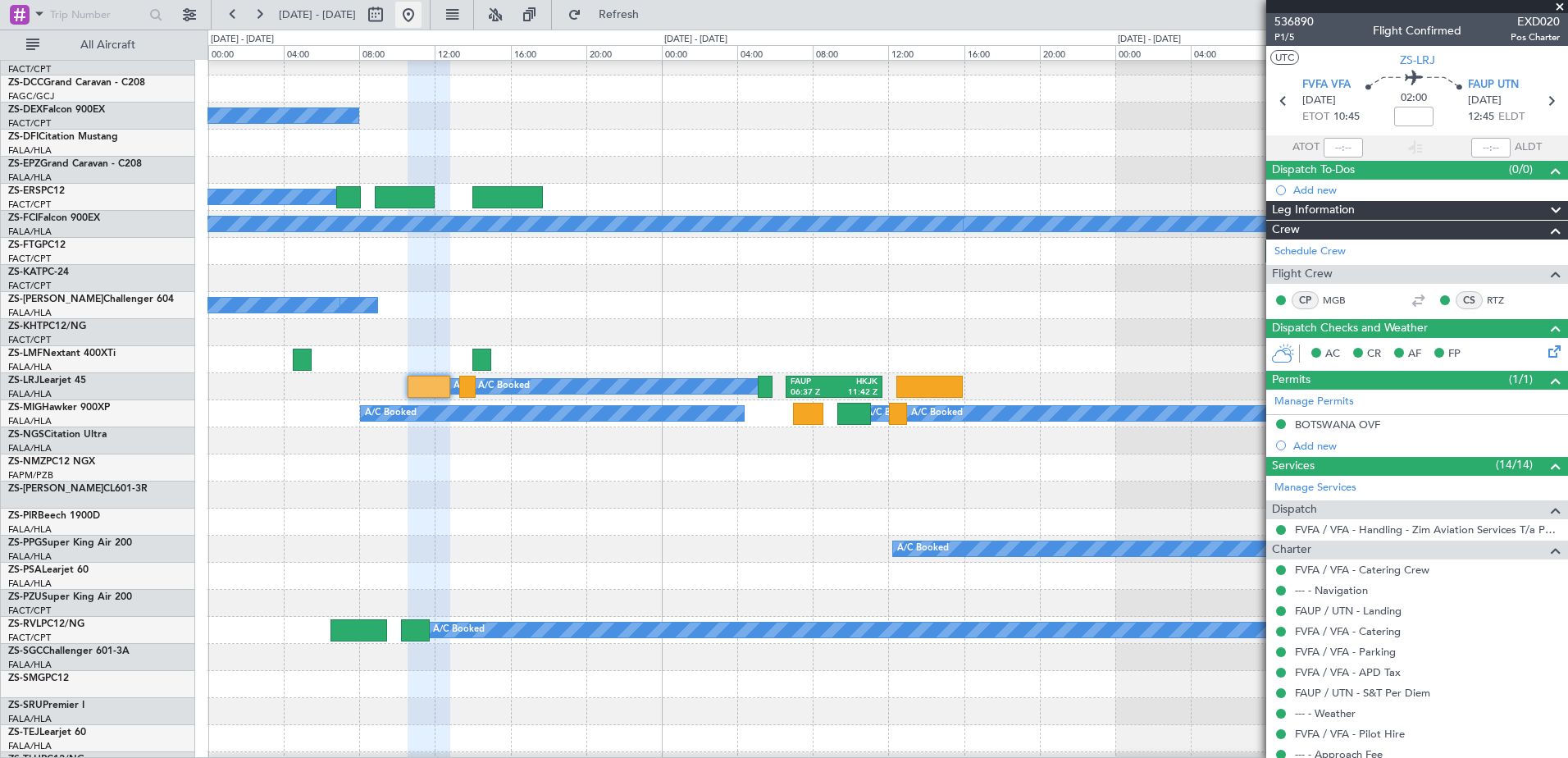
click at [421, 10] on button at bounding box center [408, 14] width 26 height 26
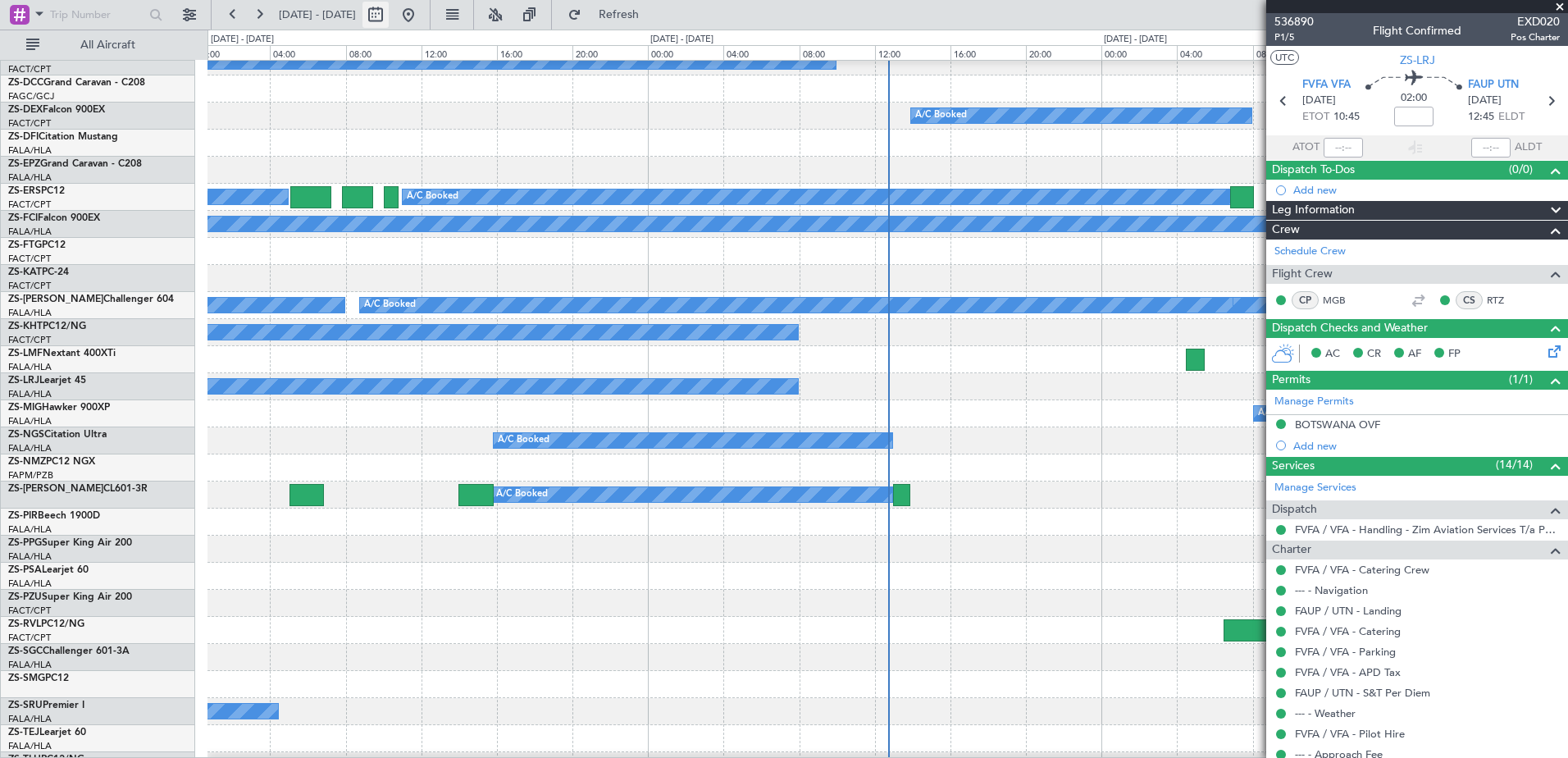
click at [388, 11] on button at bounding box center [375, 14] width 26 height 26
select select "9"
select select "2025"
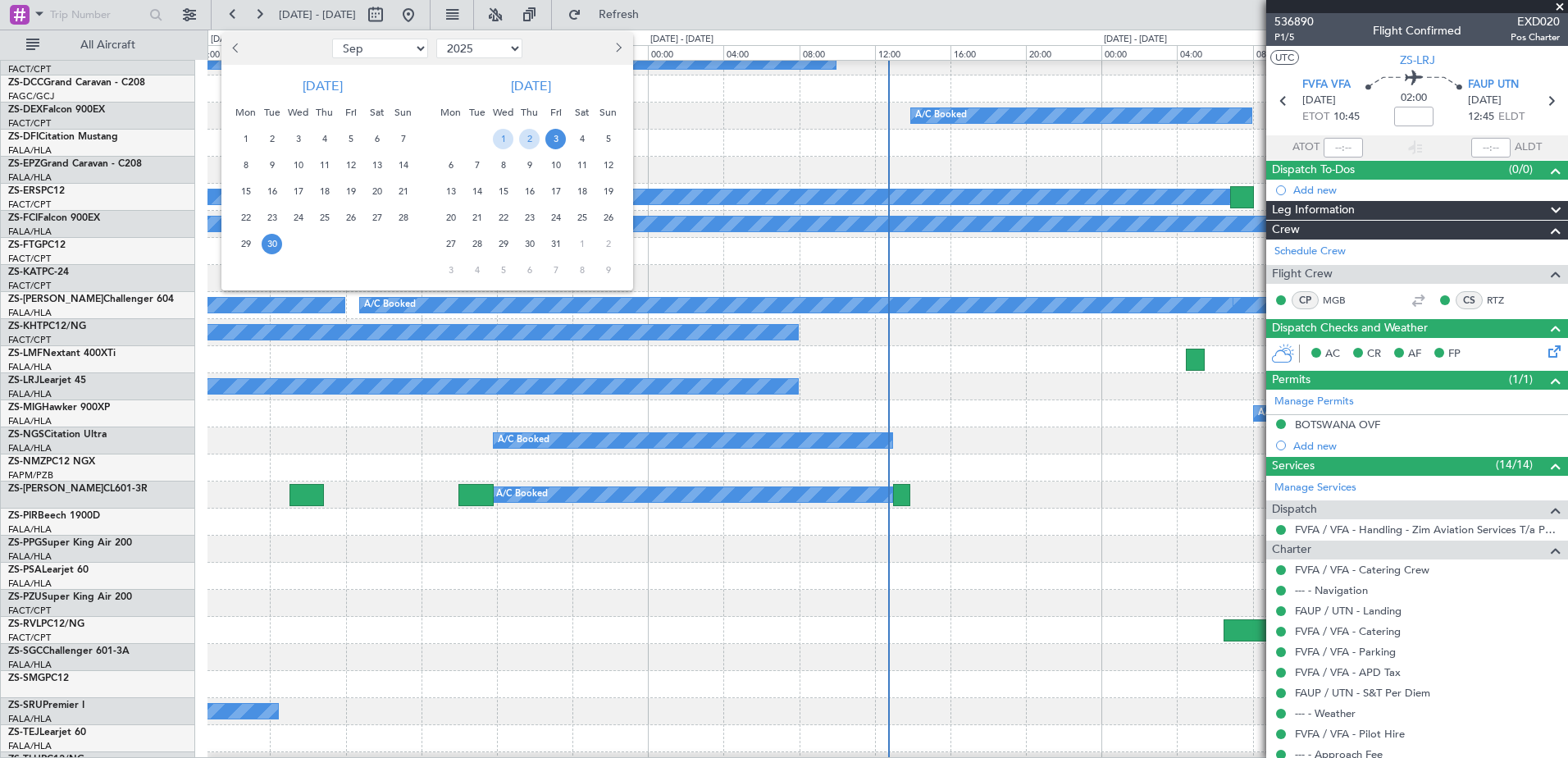
click at [448, 164] on span "6" at bounding box center [450, 164] width 20 height 20
click at [447, 164] on span "6" at bounding box center [450, 164] width 20 height 20
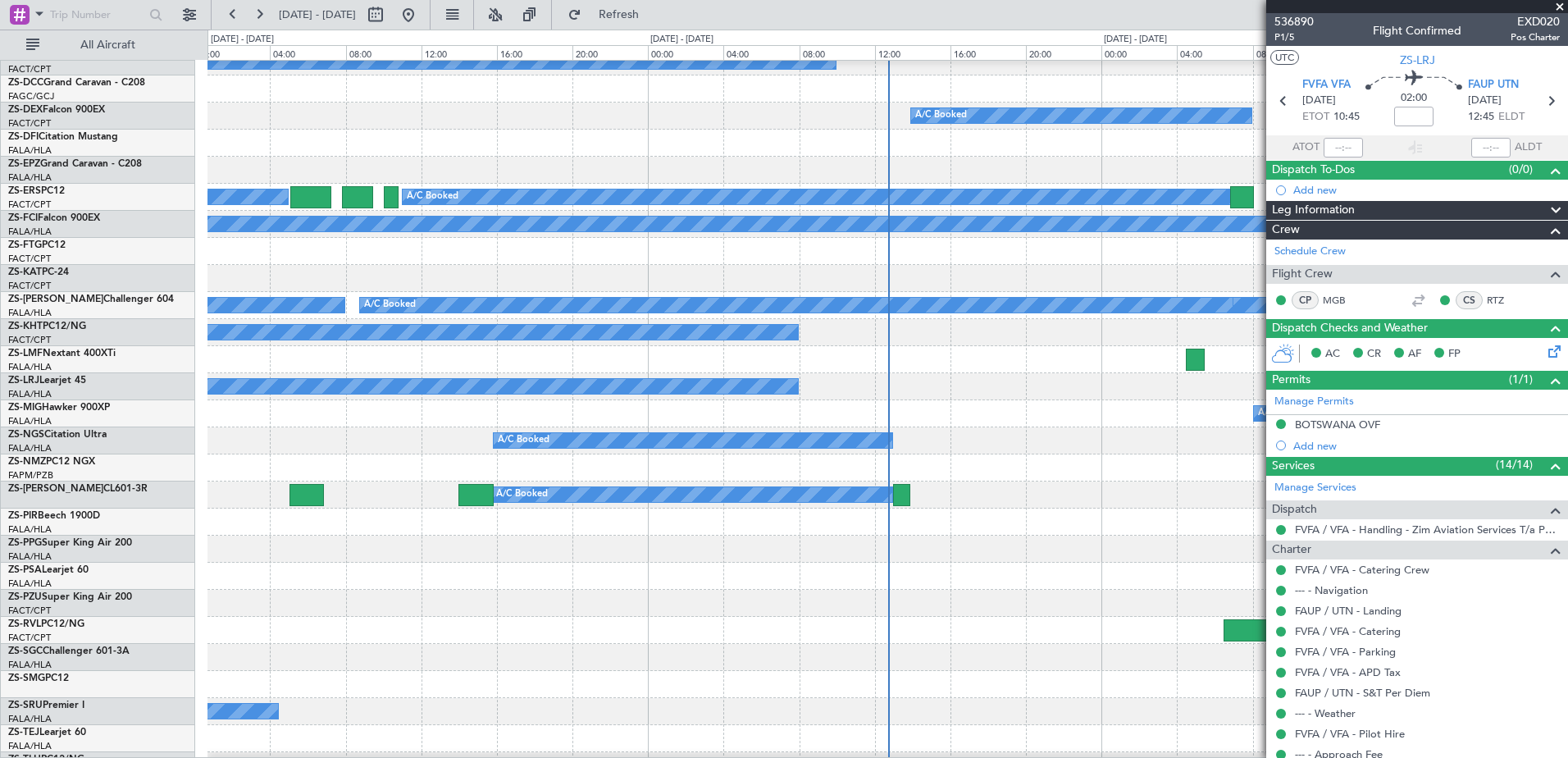
select select "10"
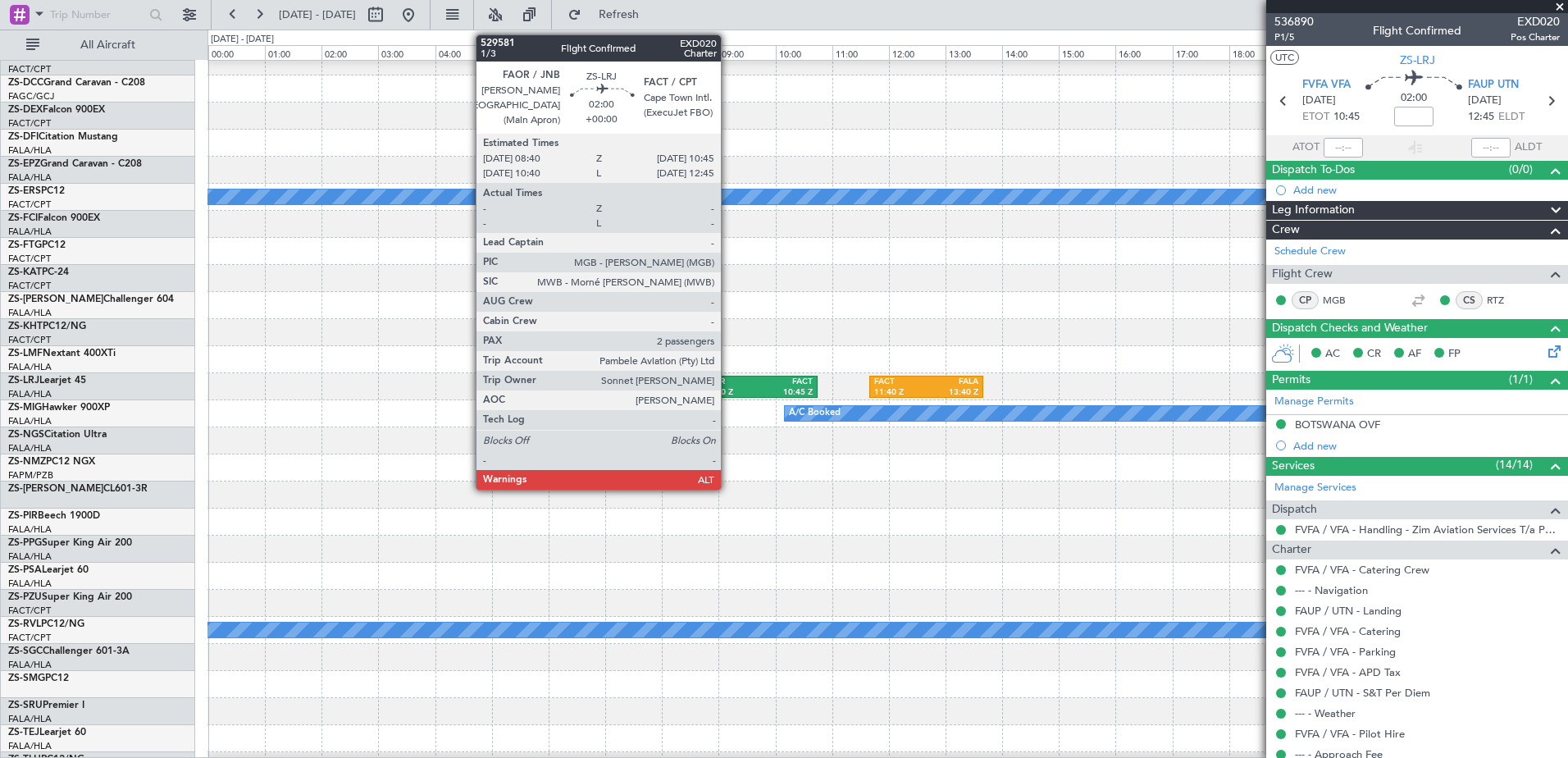
click at [728, 385] on div "FAOR" at bounding box center [731, 383] width 54 height 12
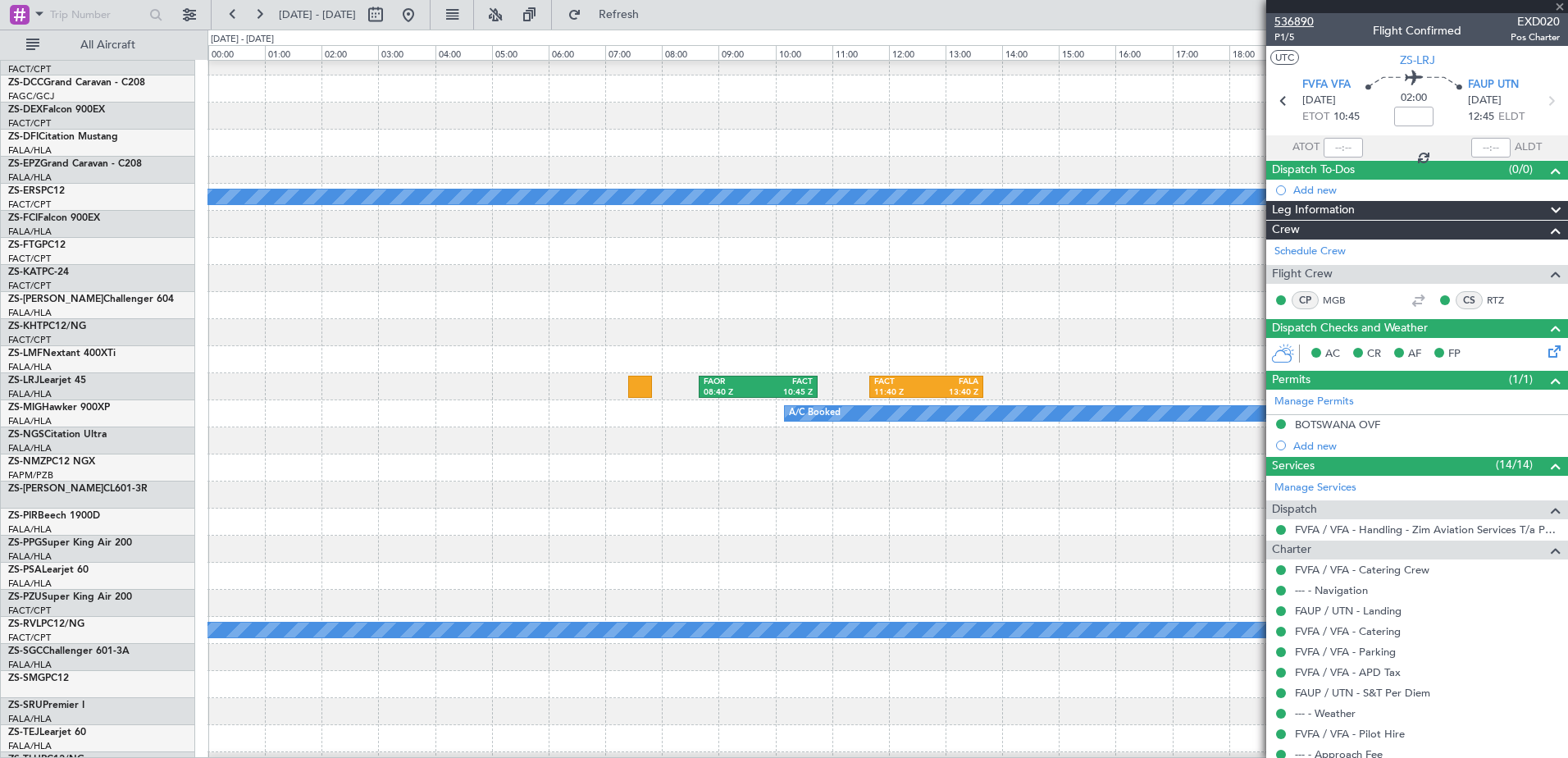
type input "2"
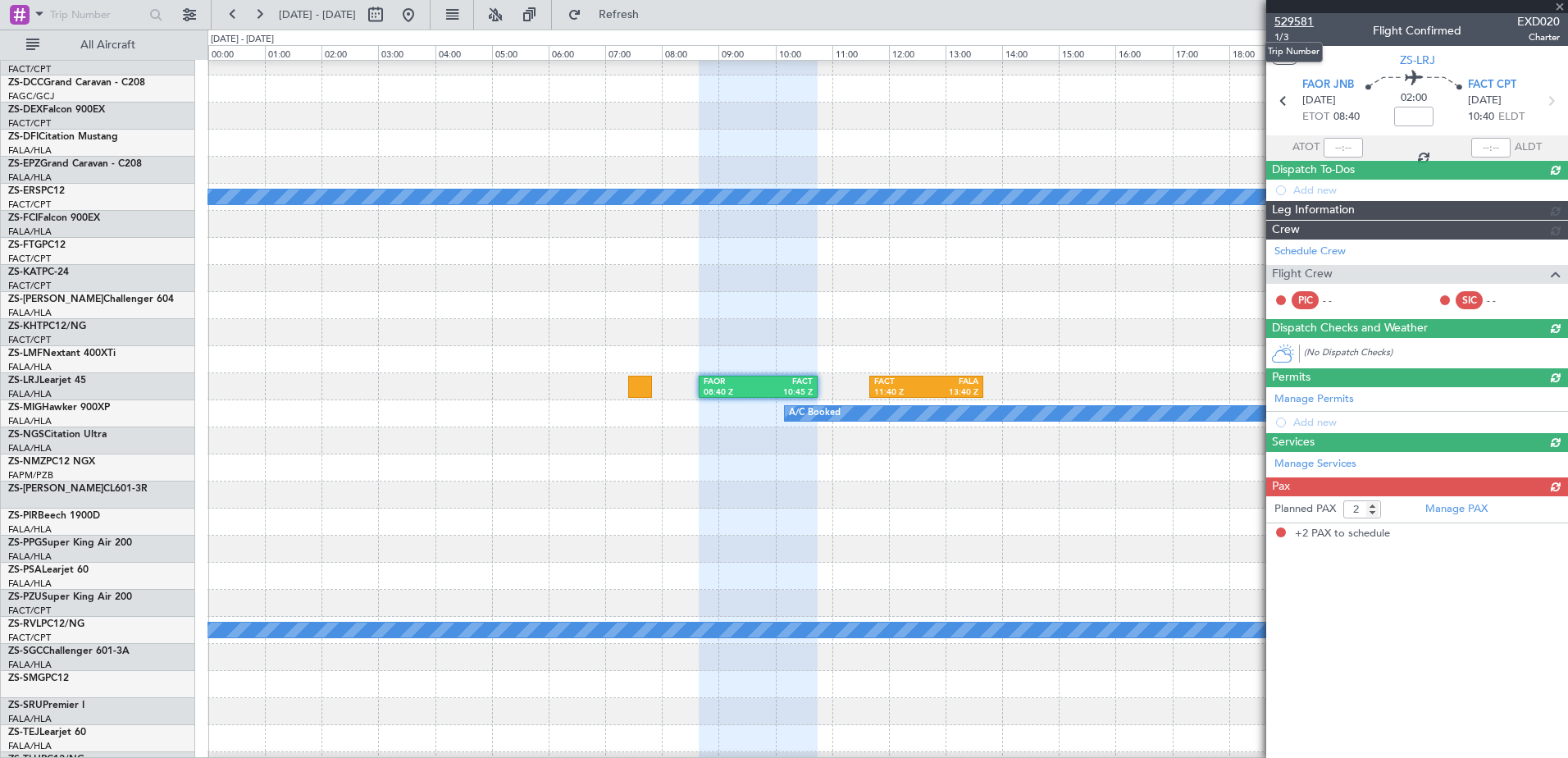
click at [1298, 19] on span "529581" at bounding box center [1294, 22] width 39 height 17
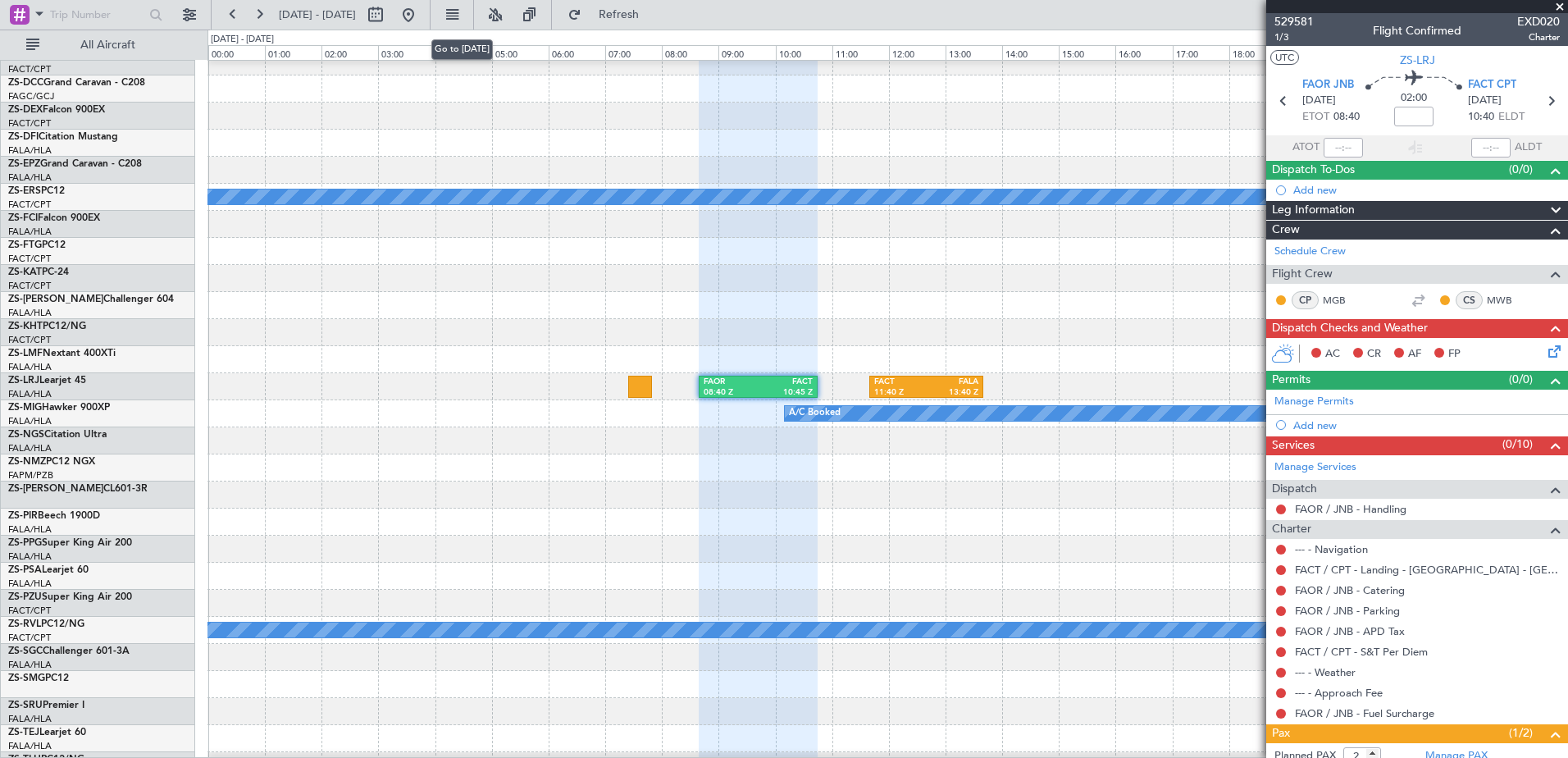
drag, startPoint x: 465, startPoint y: 14, endPoint x: 445, endPoint y: 17, distance: 20.2
click at [421, 14] on button at bounding box center [408, 14] width 26 height 26
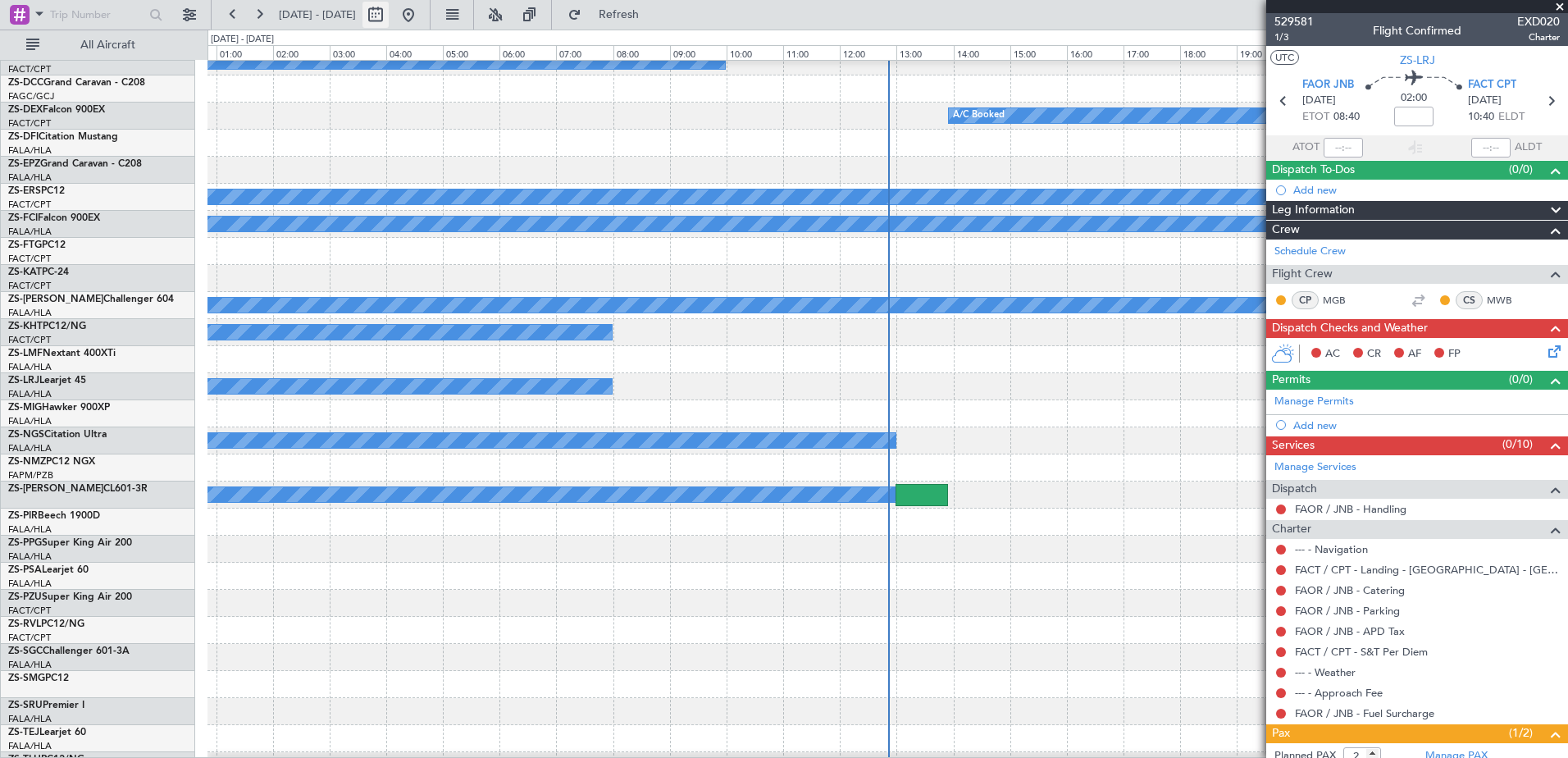
click at [388, 17] on button at bounding box center [375, 14] width 26 height 26
select select "10"
select select "2025"
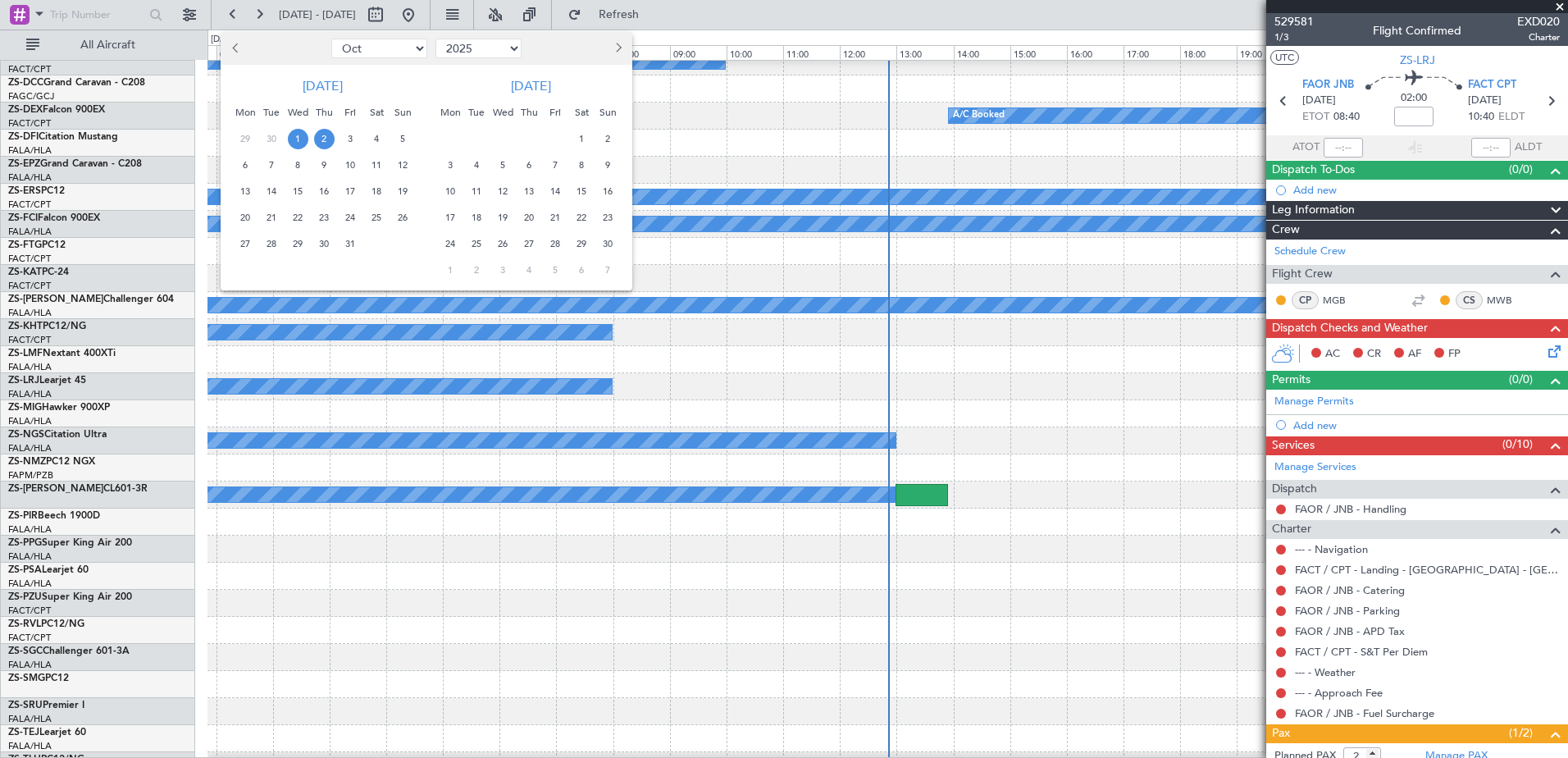
click at [234, 51] on button "Previous month" at bounding box center [236, 48] width 18 height 26
select select "8"
